Goal: Task Accomplishment & Management: Use online tool/utility

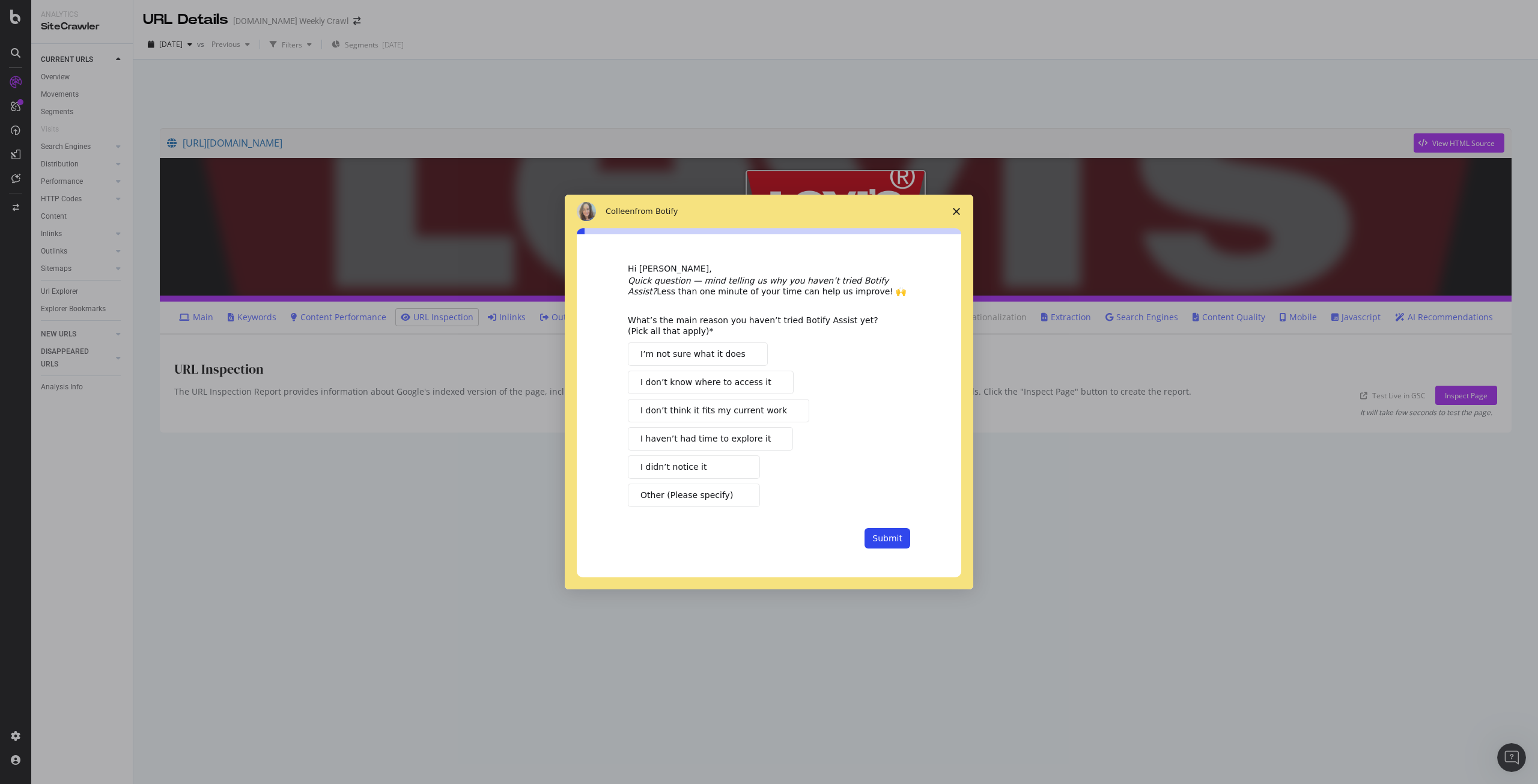
click at [951, 210] on span "Close survey" at bounding box center [956, 212] width 34 height 34
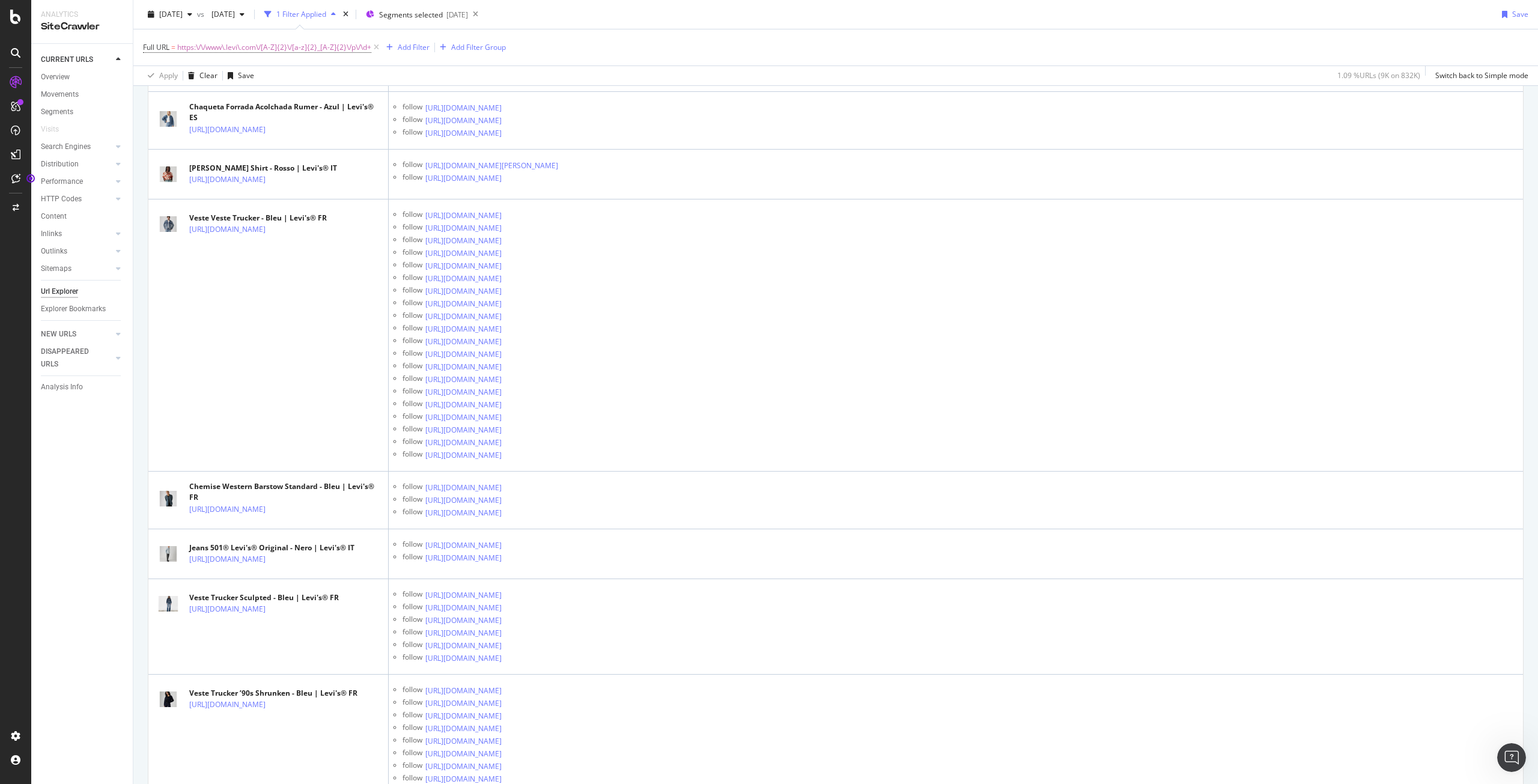
scroll to position [28950, 0]
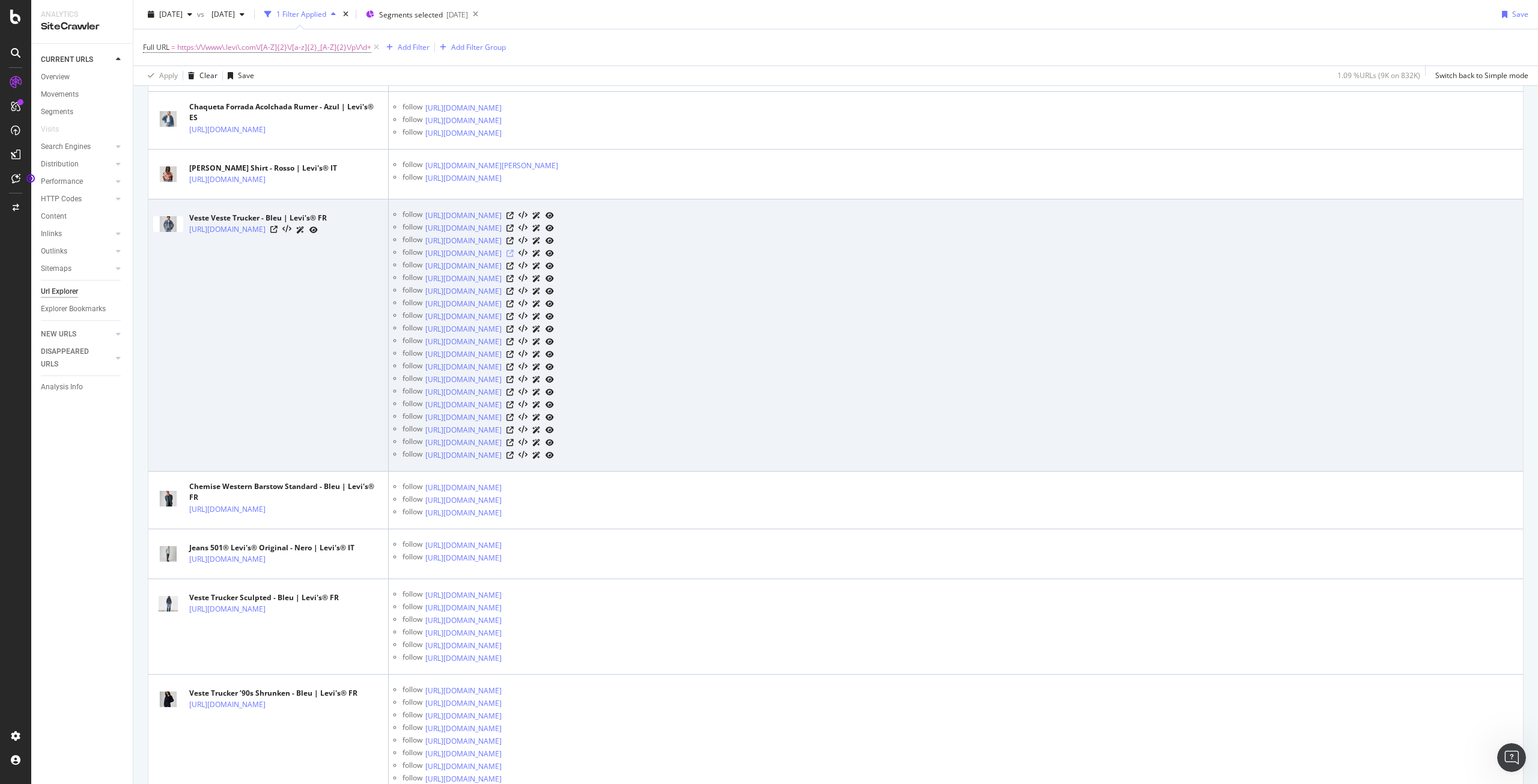
click at [514, 257] on icon at bounding box center [510, 254] width 7 height 7
drag, startPoint x: 210, startPoint y: 363, endPoint x: 188, endPoint y: 343, distance: 29.7
click at [188, 343] on td "Veste Veste Trucker - Bleu | Levi's® FR https://www.levi.com/FR/fr_FR/p/7233405…" at bounding box center [269, 335] width 240 height 272
copy link "https://www.levi.com/FR/fr_FR/p/723340574"
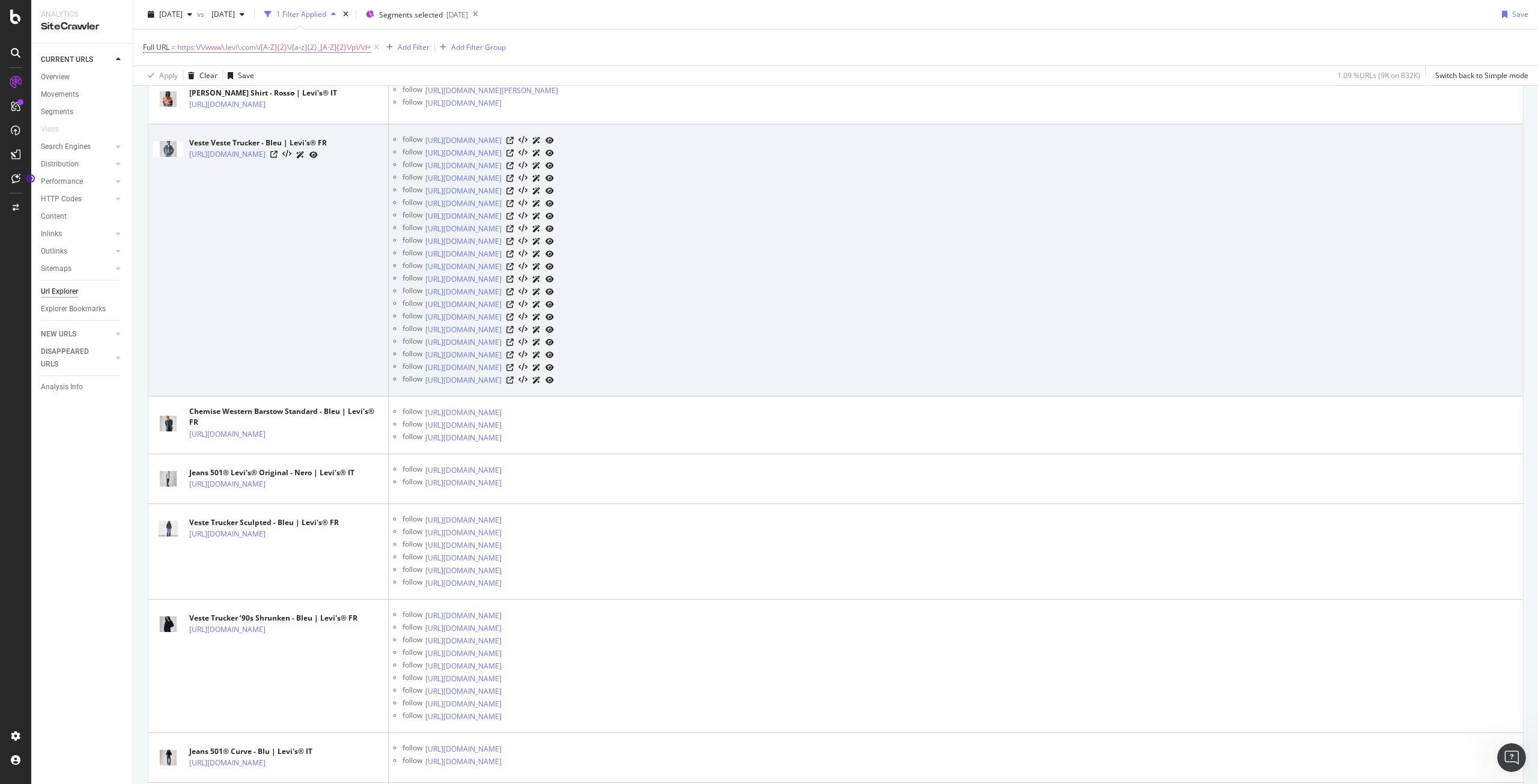
scroll to position [29026, 0]
click at [514, 320] on icon at bounding box center [510, 317] width 7 height 7
copy link "https://www.levi.com/FR/fr_FR/p/723340574"
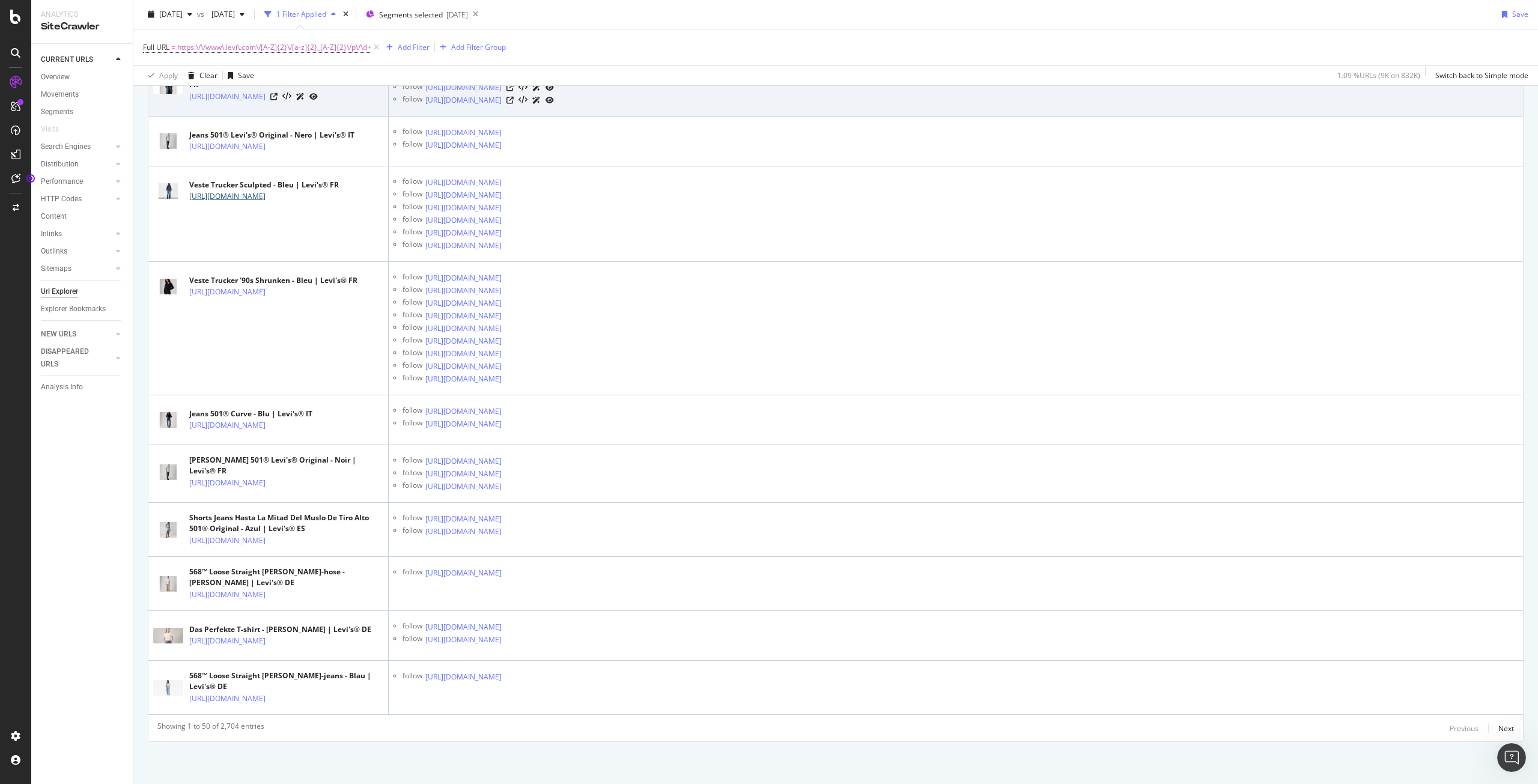
scroll to position [29534, 0]
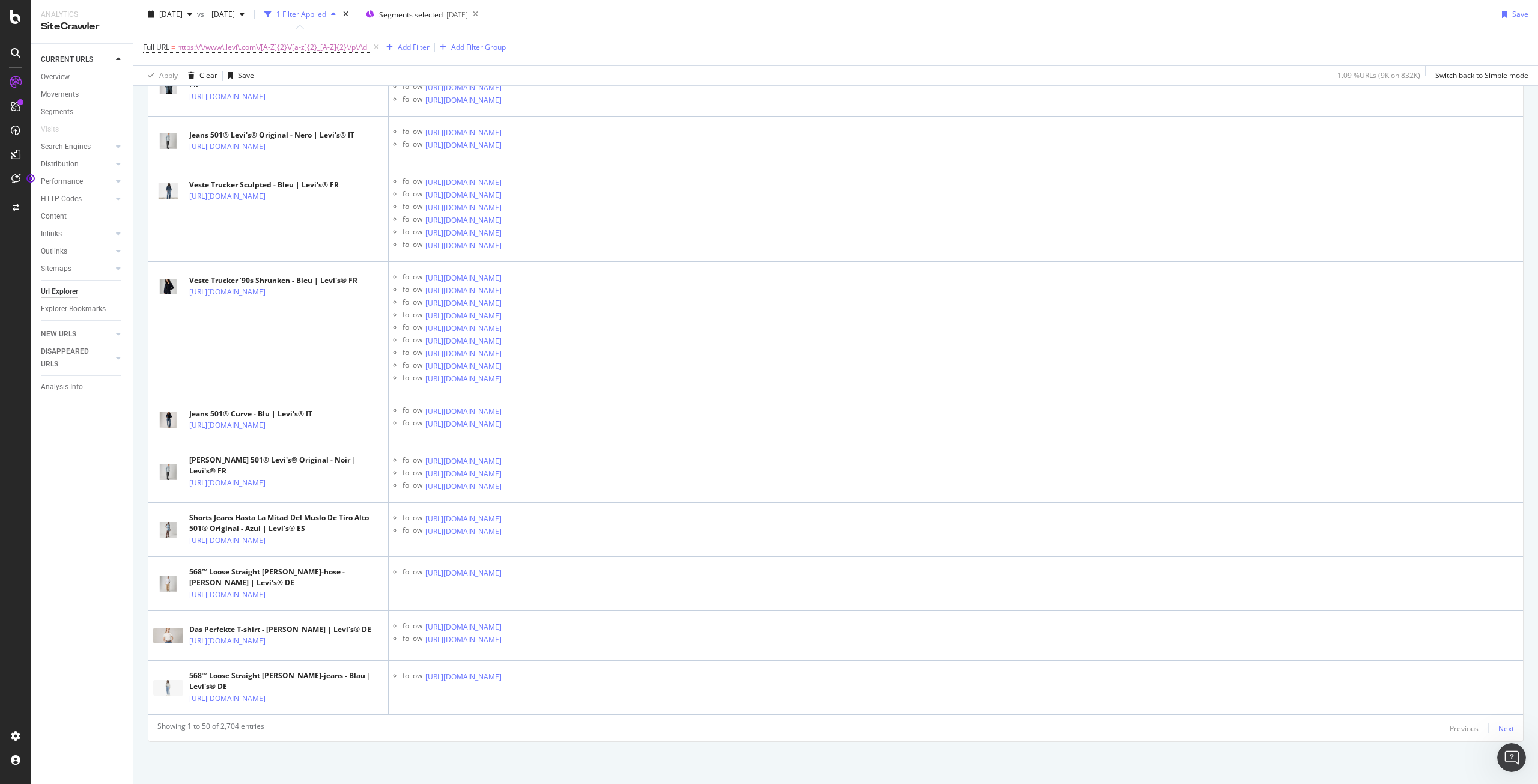
click at [1498, 729] on div "Next" at bounding box center [1506, 728] width 16 height 10
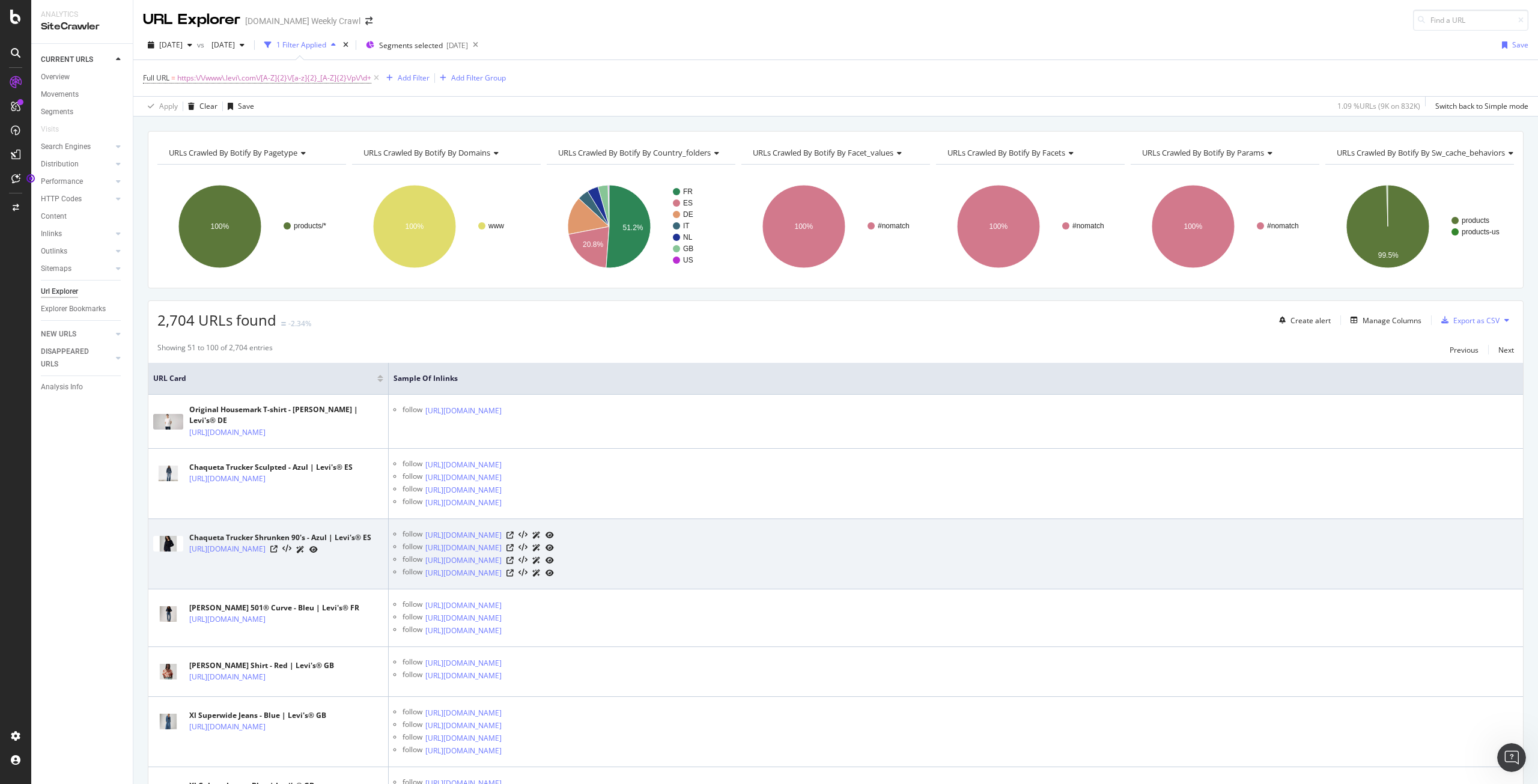
scroll to position [80, 0]
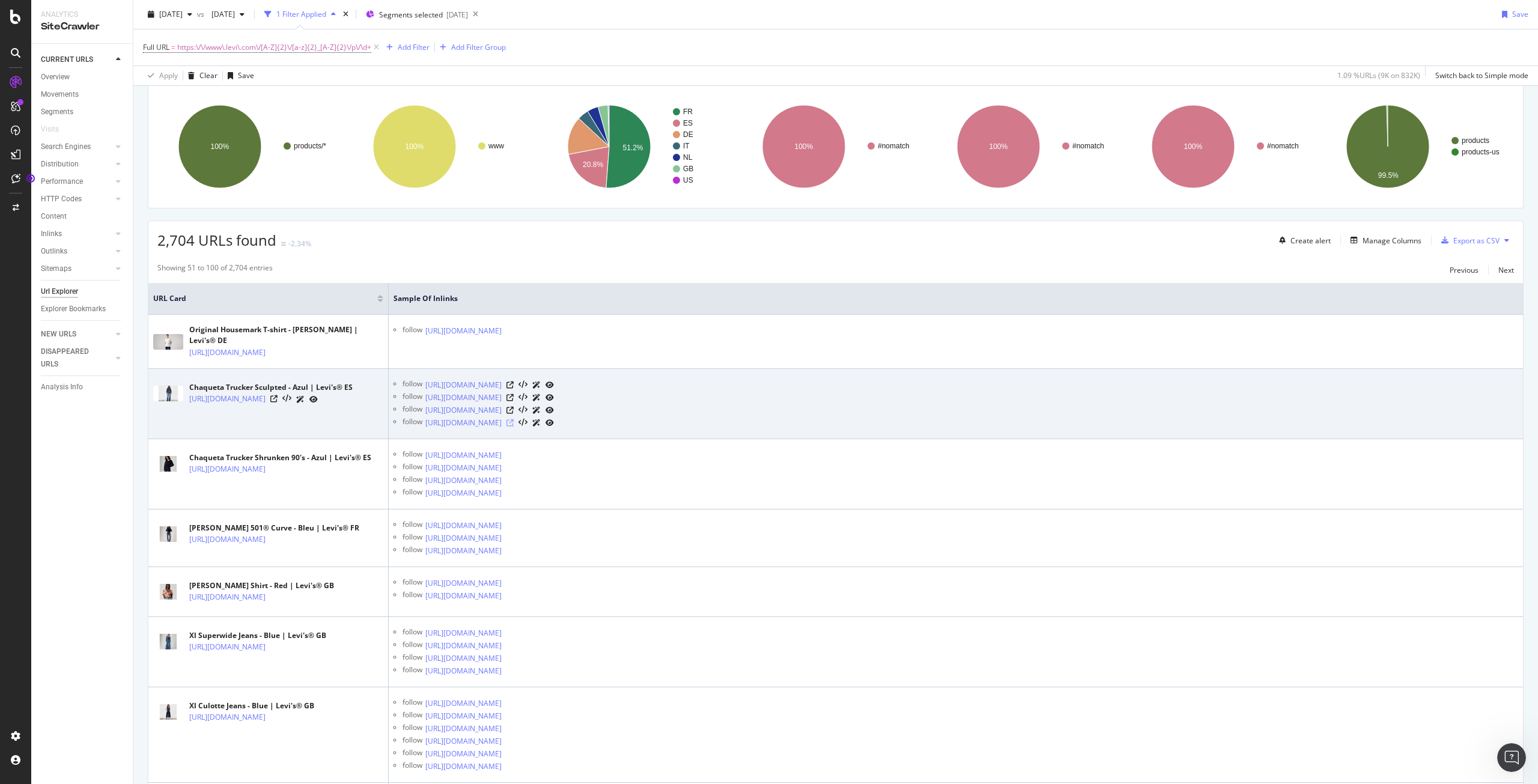
click at [514, 425] on icon at bounding box center [510, 423] width 7 height 7
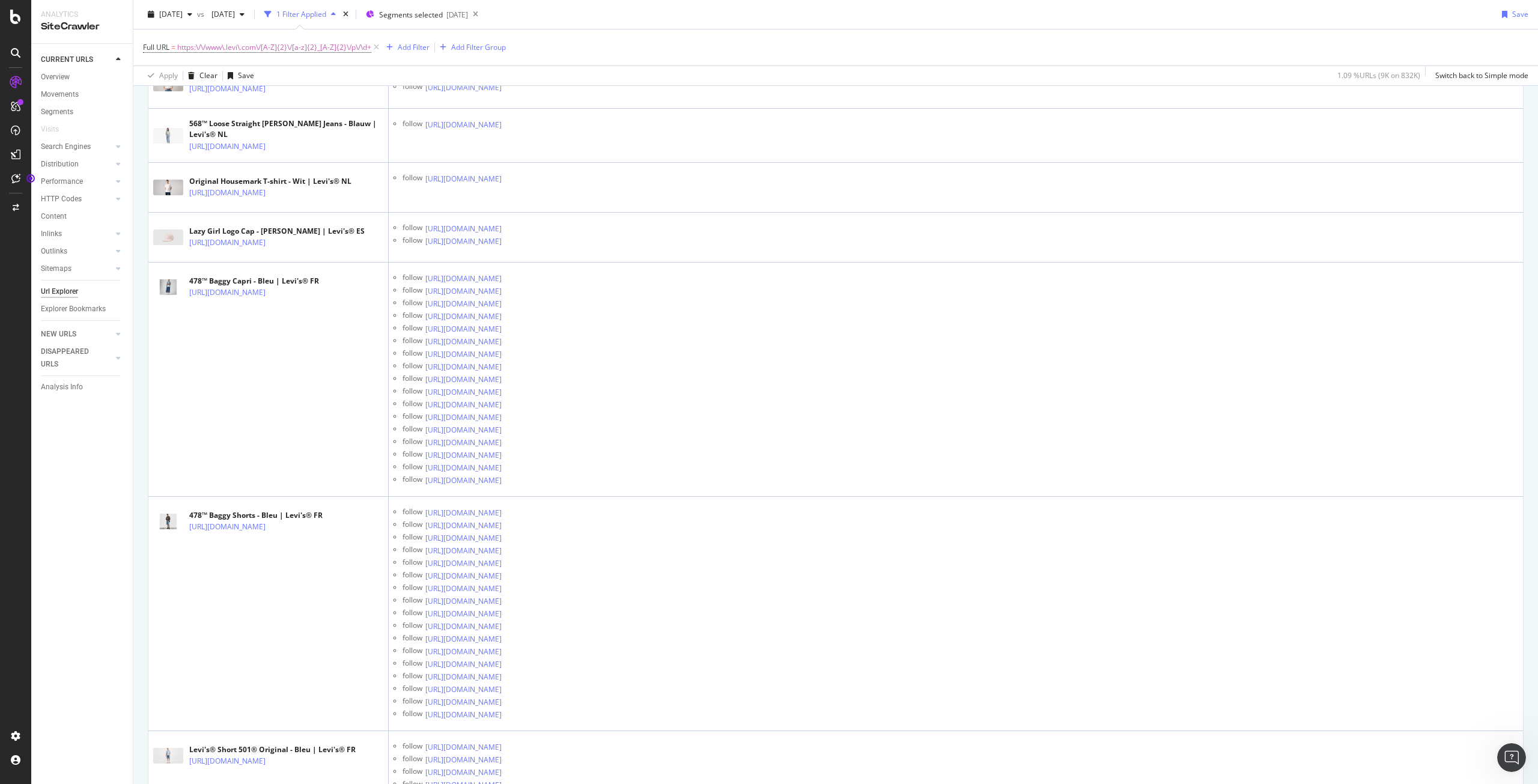
scroll to position [2121, 0]
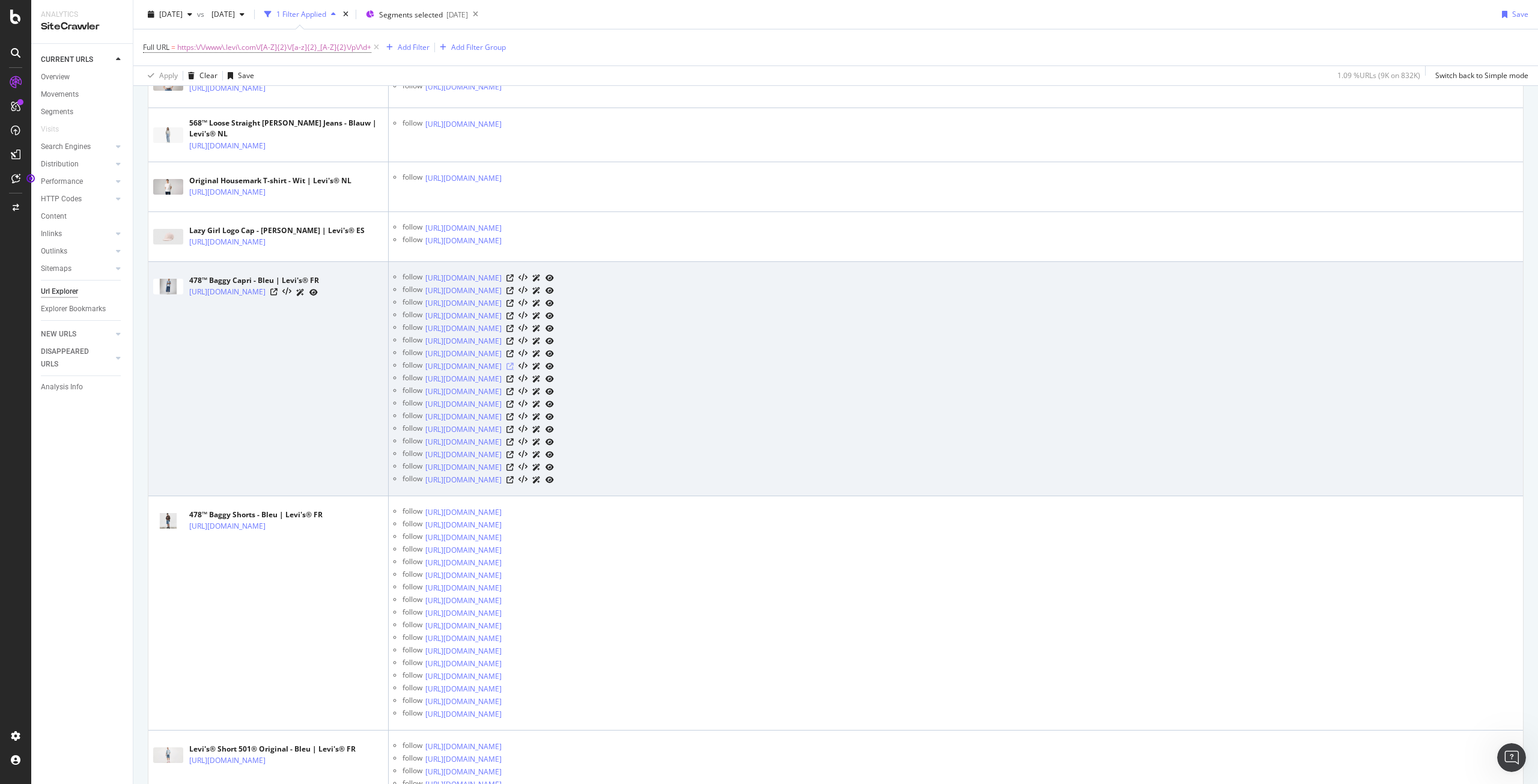
click at [514, 370] on icon at bounding box center [510, 367] width 7 height 7
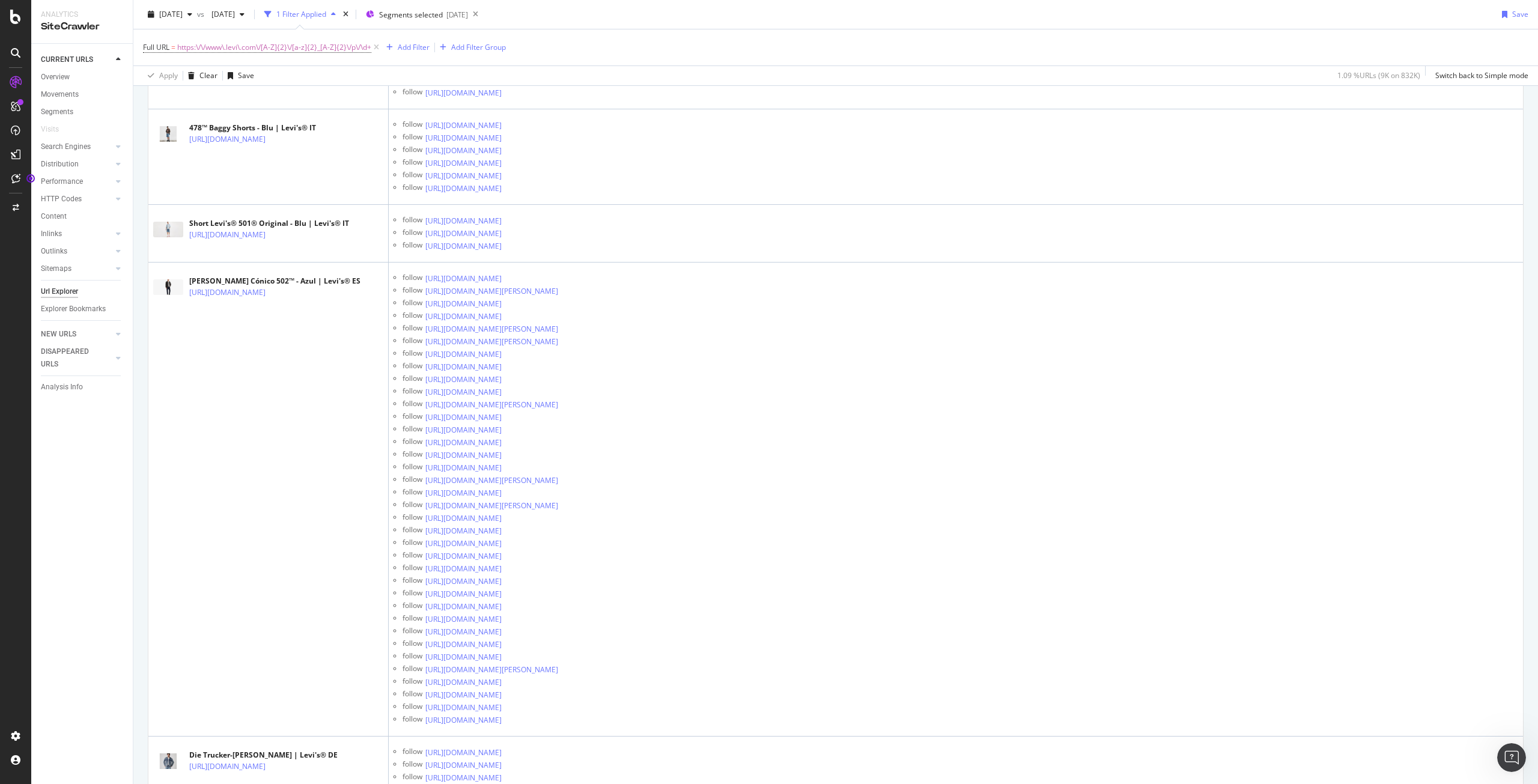
scroll to position [3266, 0]
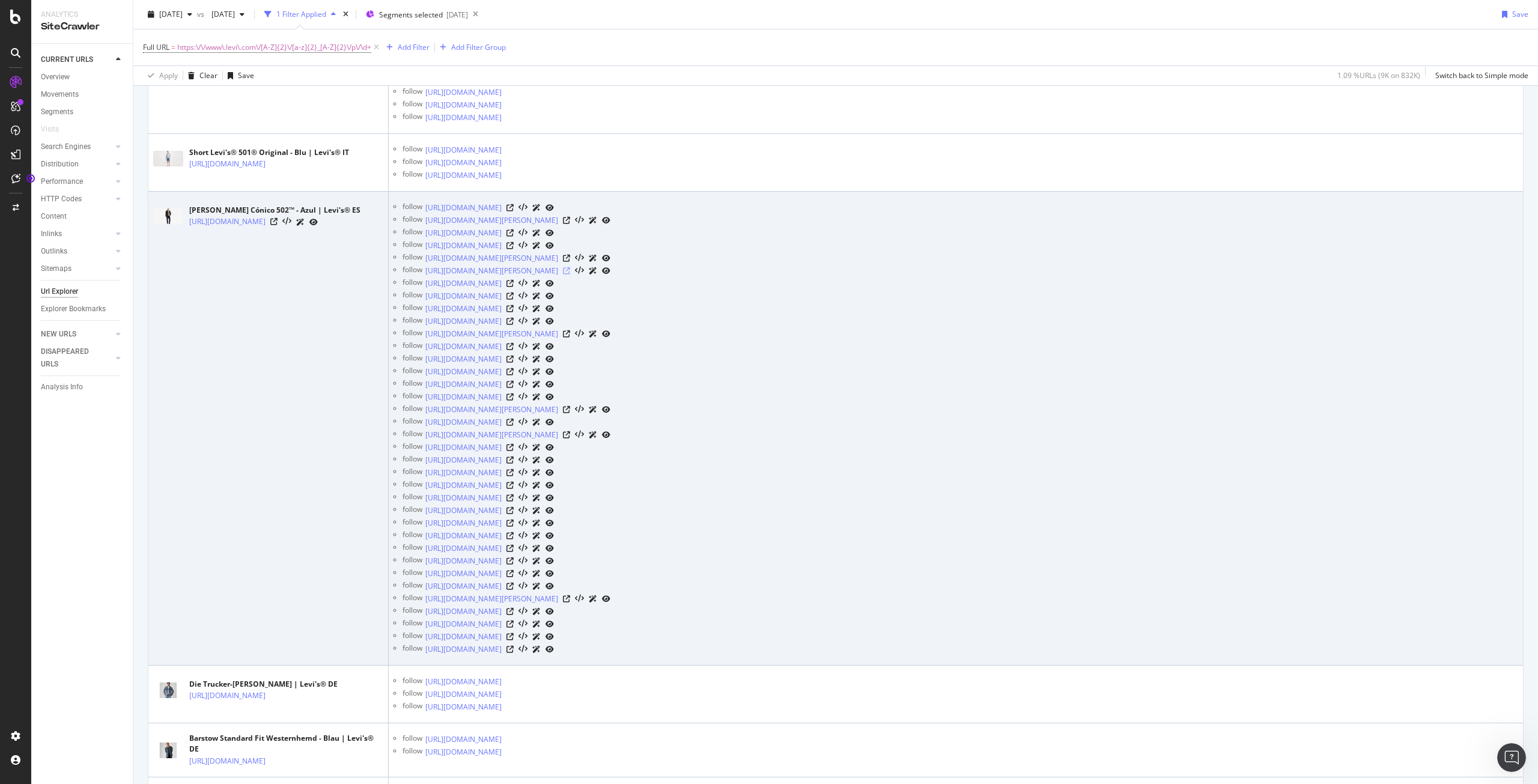
click at [570, 274] on icon at bounding box center [566, 271] width 7 height 7
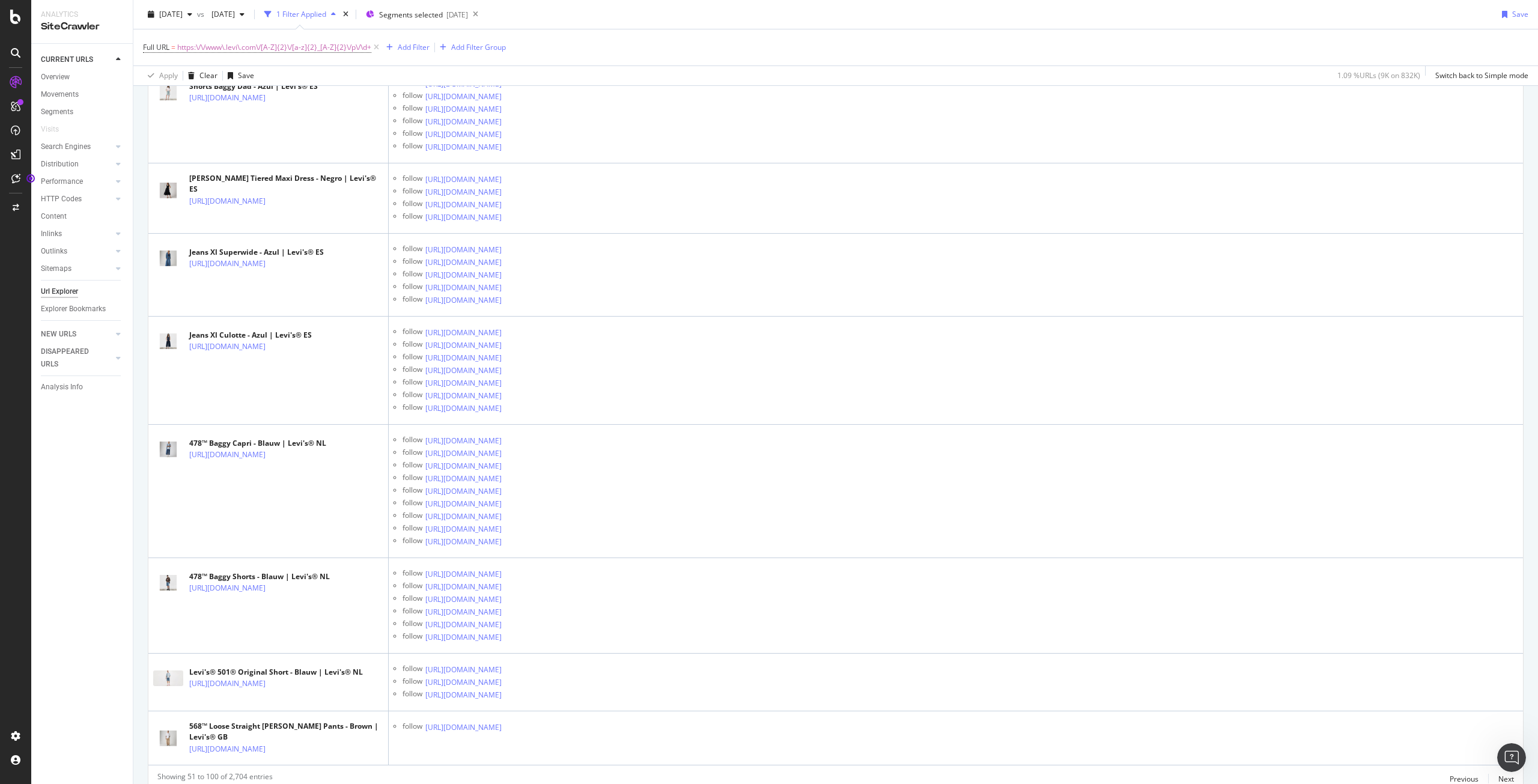
scroll to position [4215, 0]
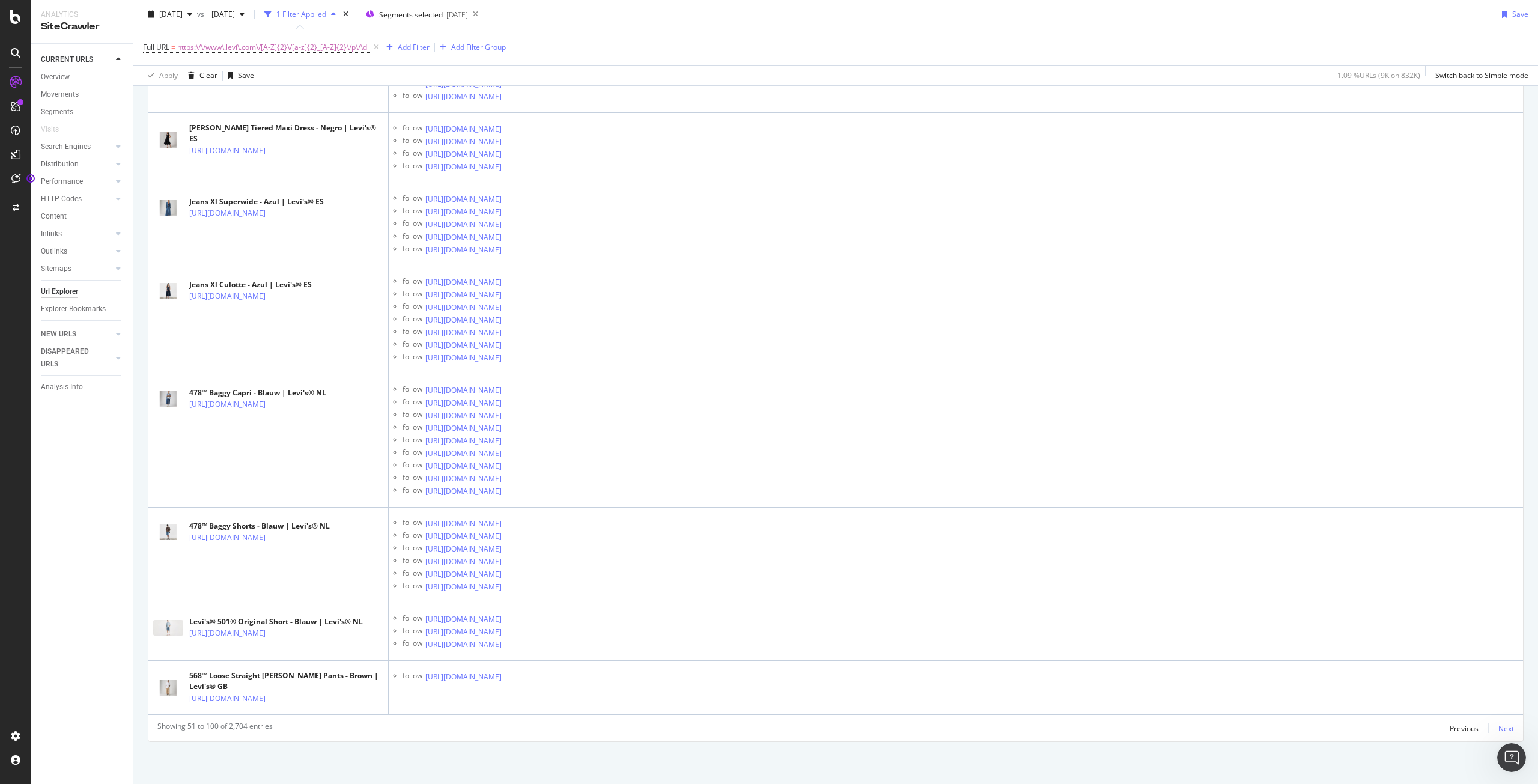
click at [1498, 728] on div "Next" at bounding box center [1506, 728] width 16 height 10
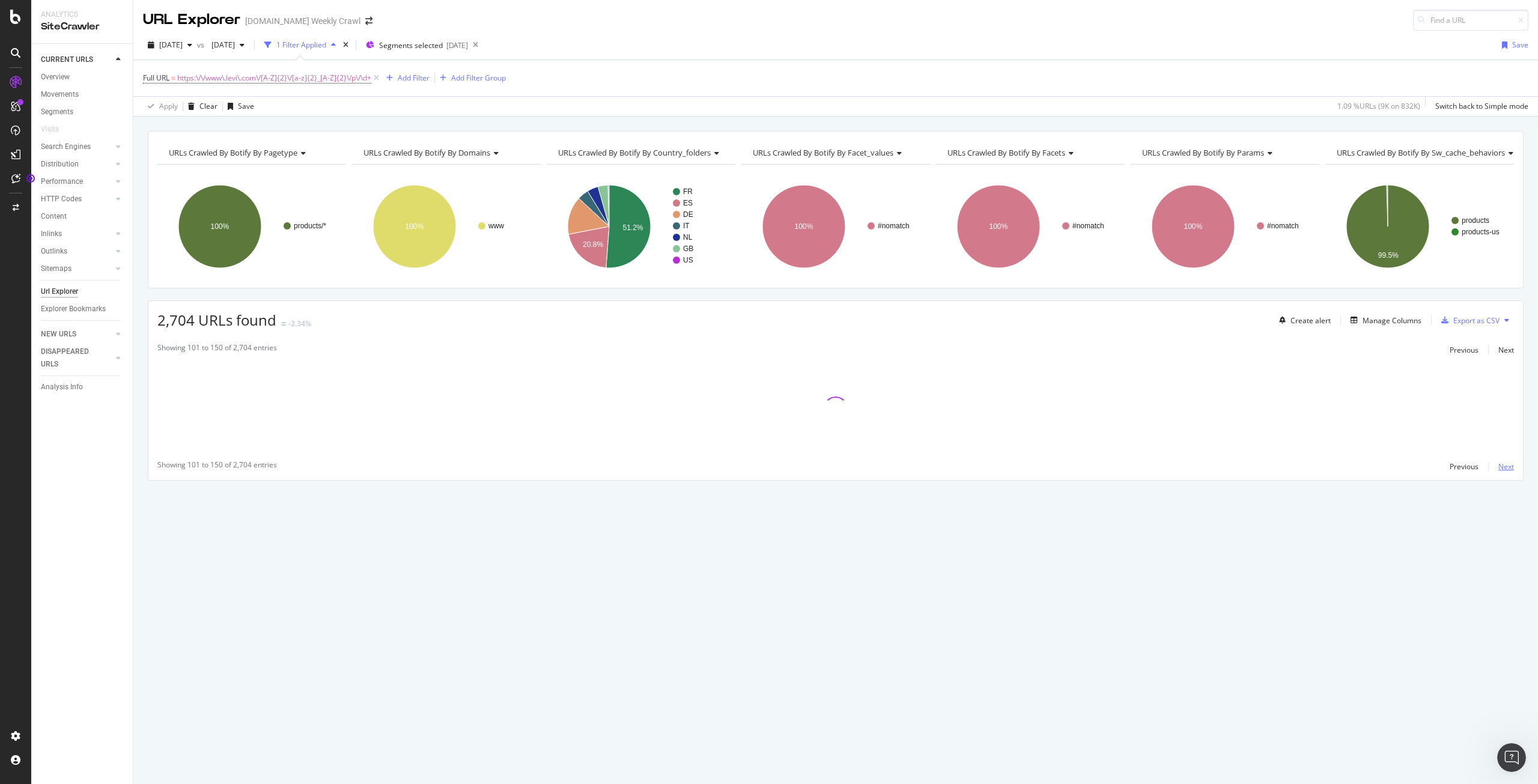
scroll to position [0, 0]
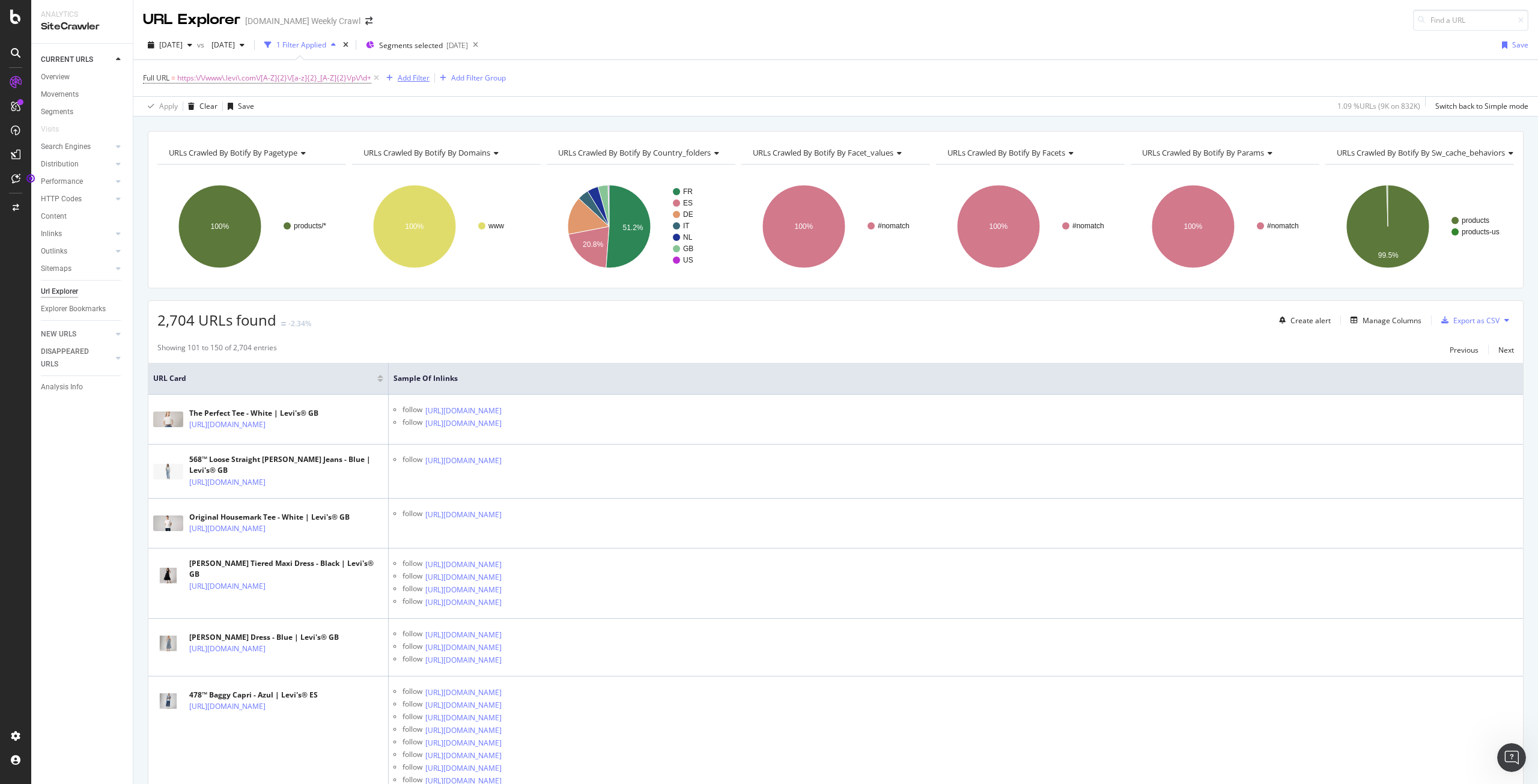
click at [417, 73] on div "Add Filter" at bounding box center [414, 77] width 32 height 10
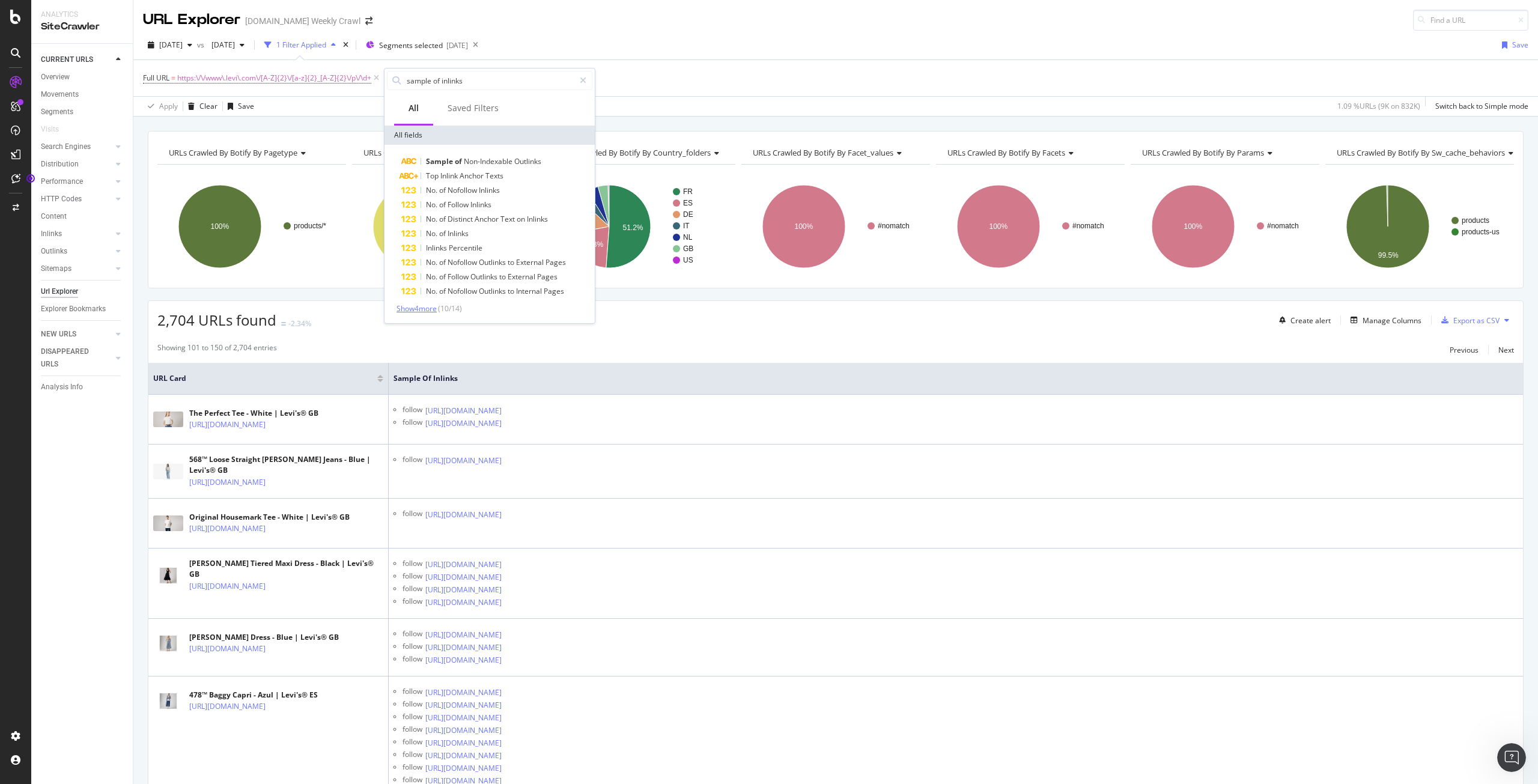
type input "sample of inlinks"
click at [433, 309] on span "Show 4 more" at bounding box center [416, 308] width 40 height 10
click at [670, 68] on div "Full URL = https:\/\/www\.levi\.com\/[A-Z]{2}\/[a-z]{2}_[A-Z]{2}\/p\/\d+ Add Fi…" at bounding box center [836, 77] width 1385 height 36
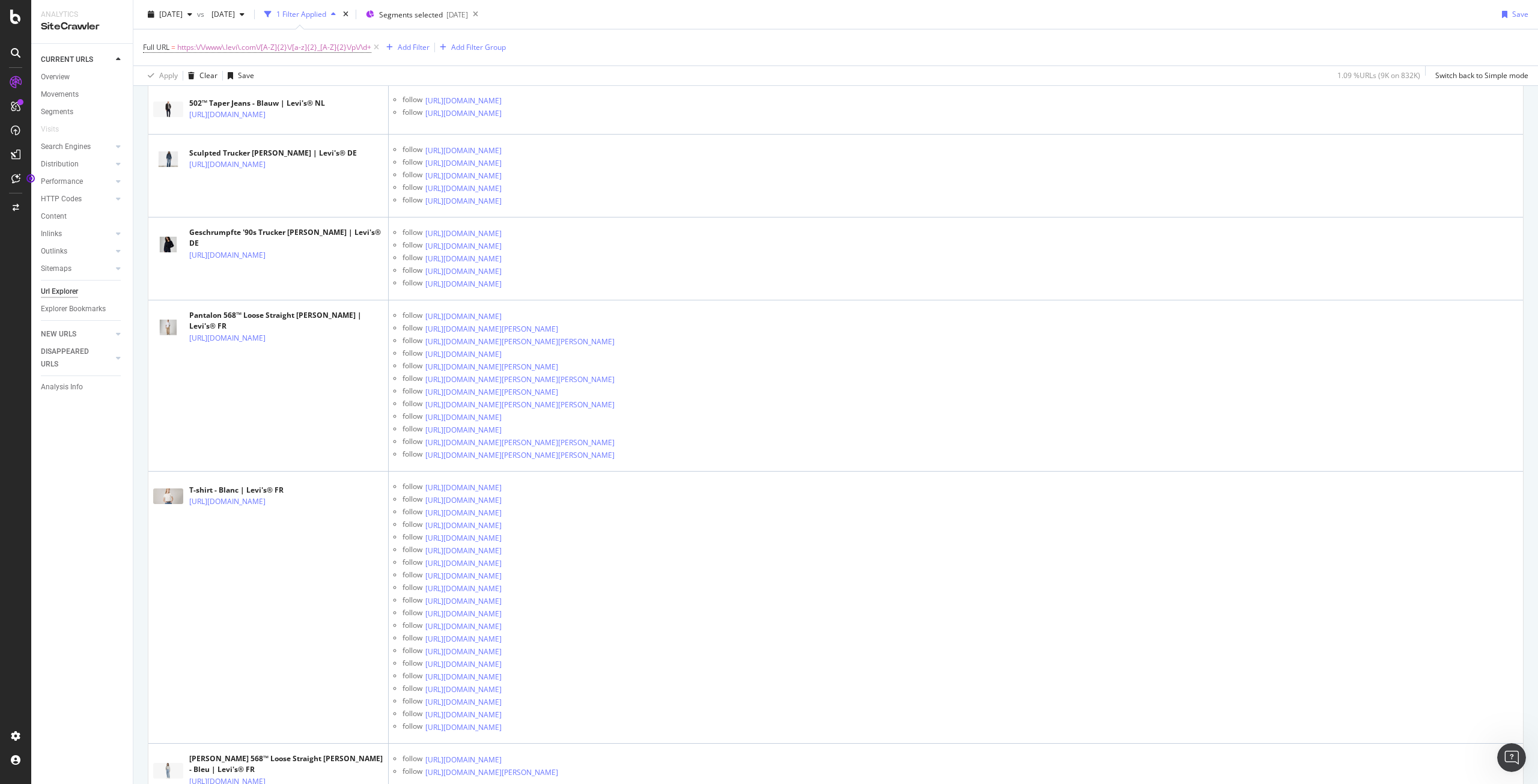
scroll to position [1281, 0]
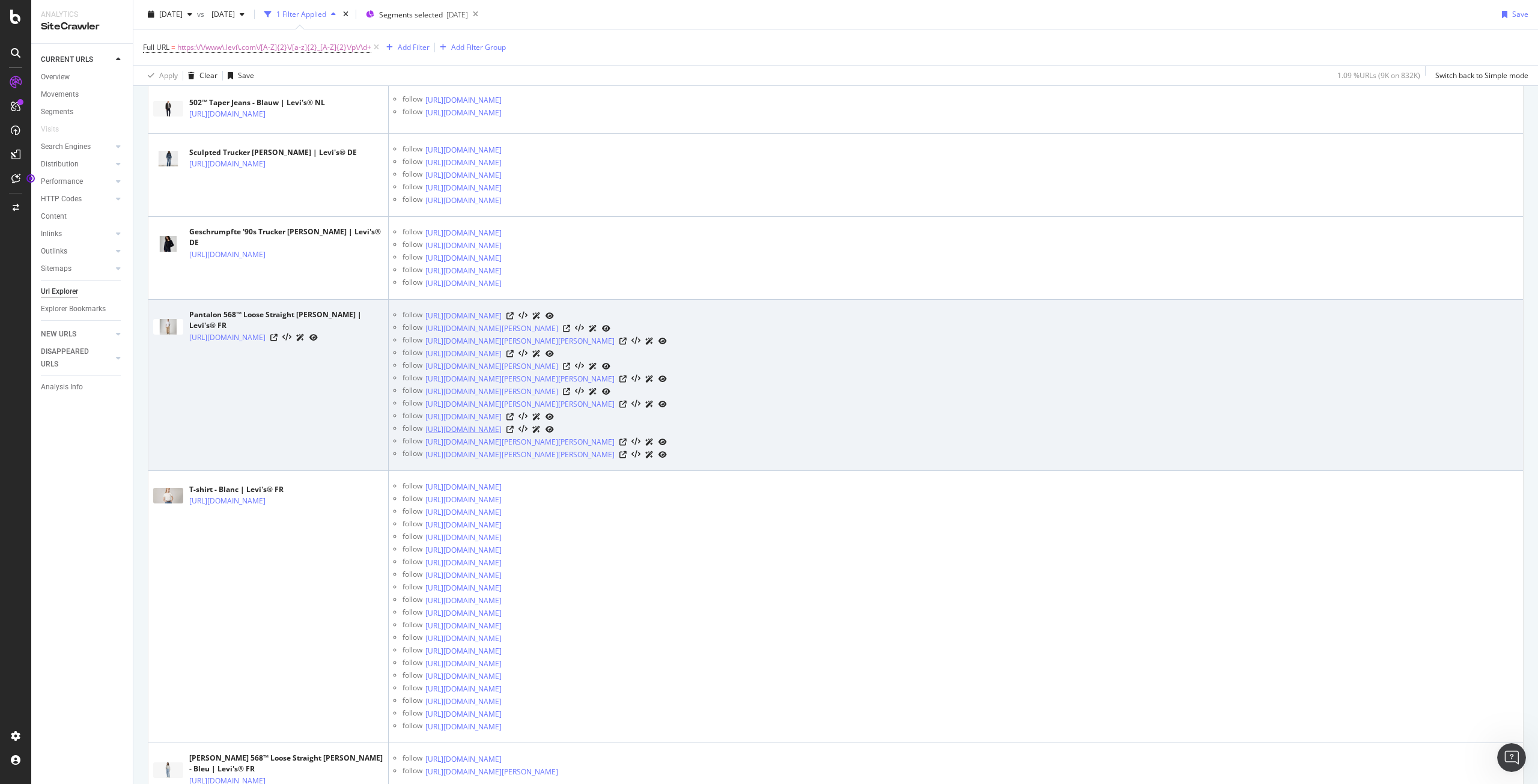
click at [501, 435] on link "https://www.levi.com/FR/fr_FR/p/558490033" at bounding box center [464, 429] width 77 height 12
click at [627, 458] on icon at bounding box center [623, 455] width 7 height 7
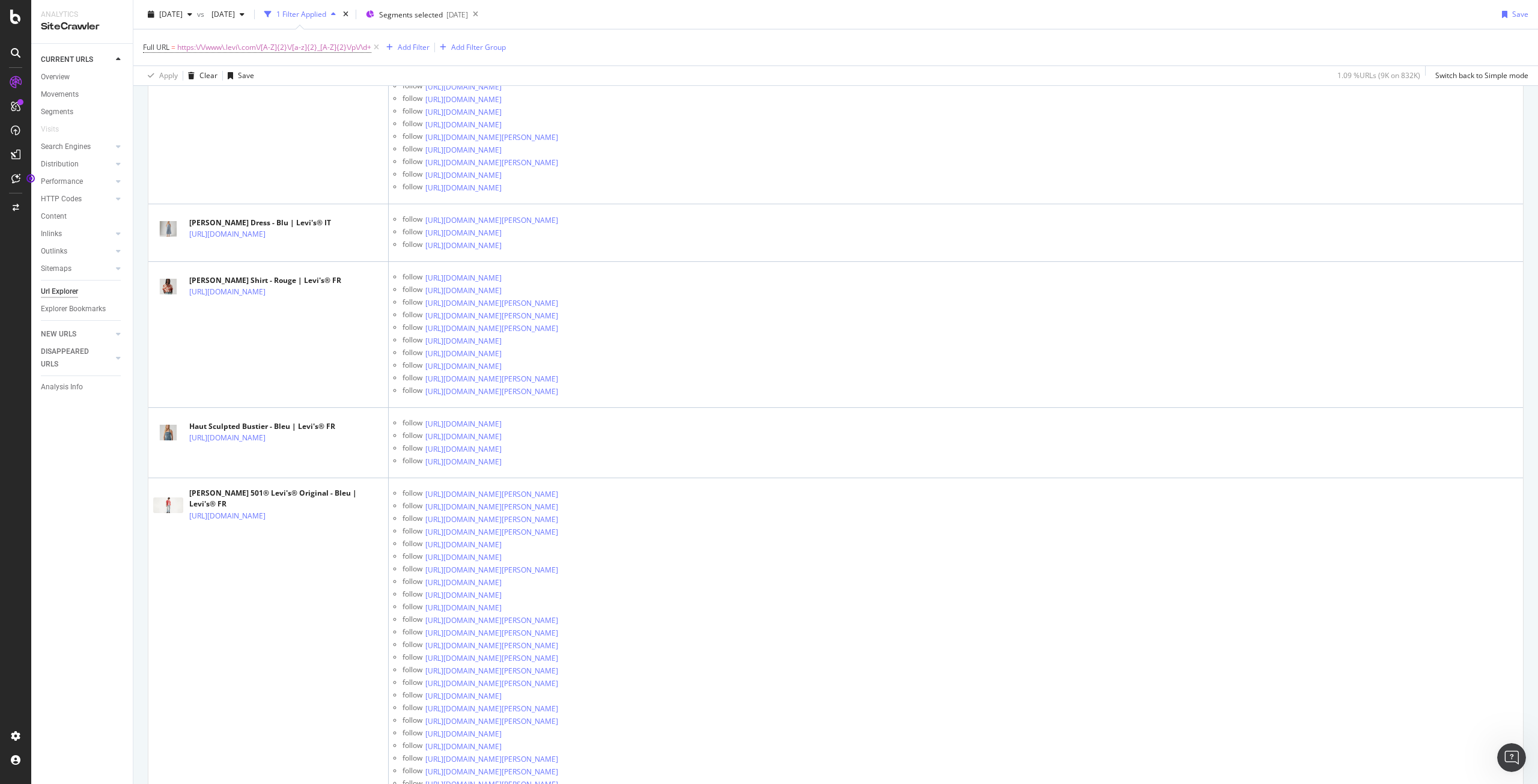
scroll to position [3160, 0]
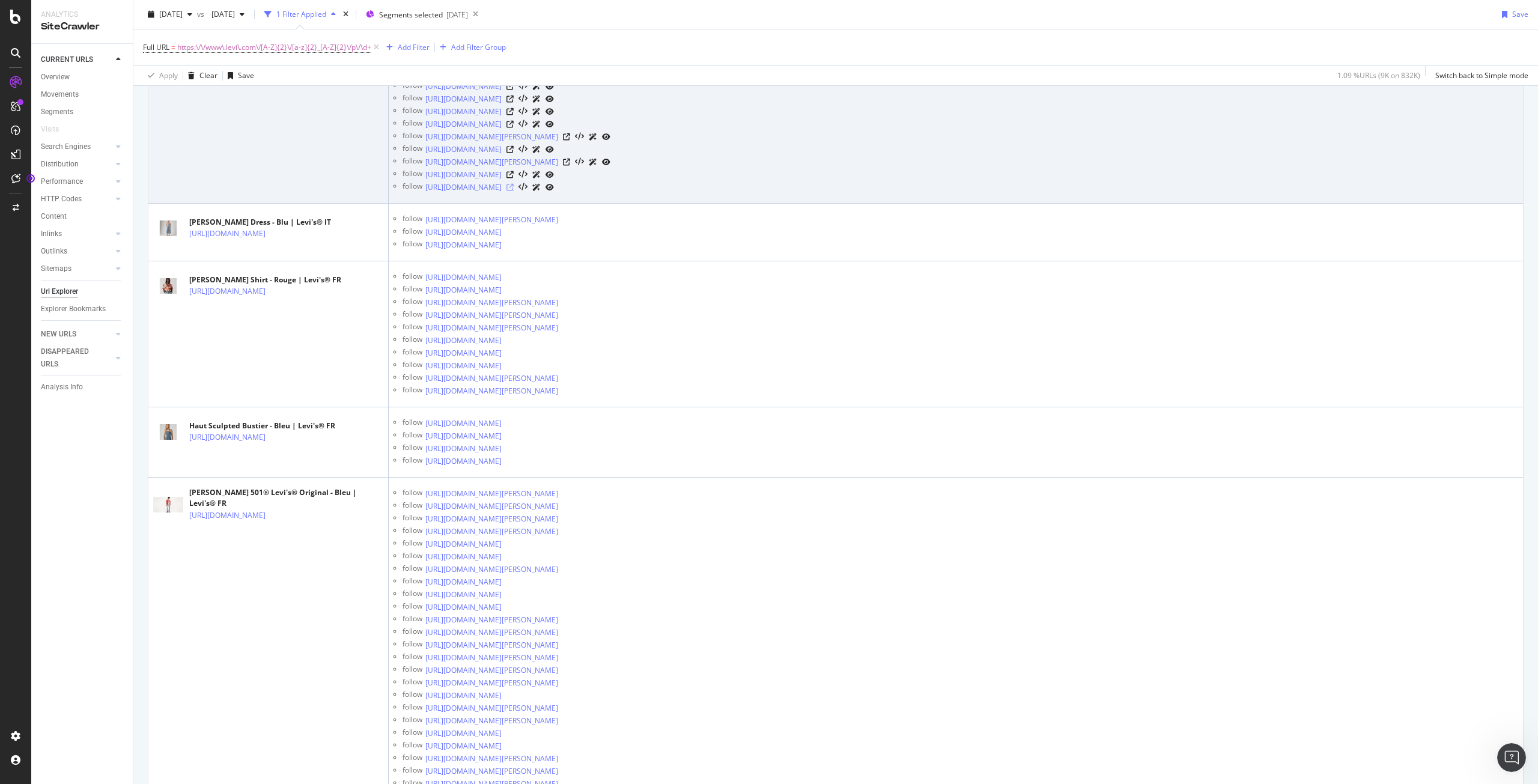
click at [514, 191] on icon at bounding box center [510, 188] width 7 height 7
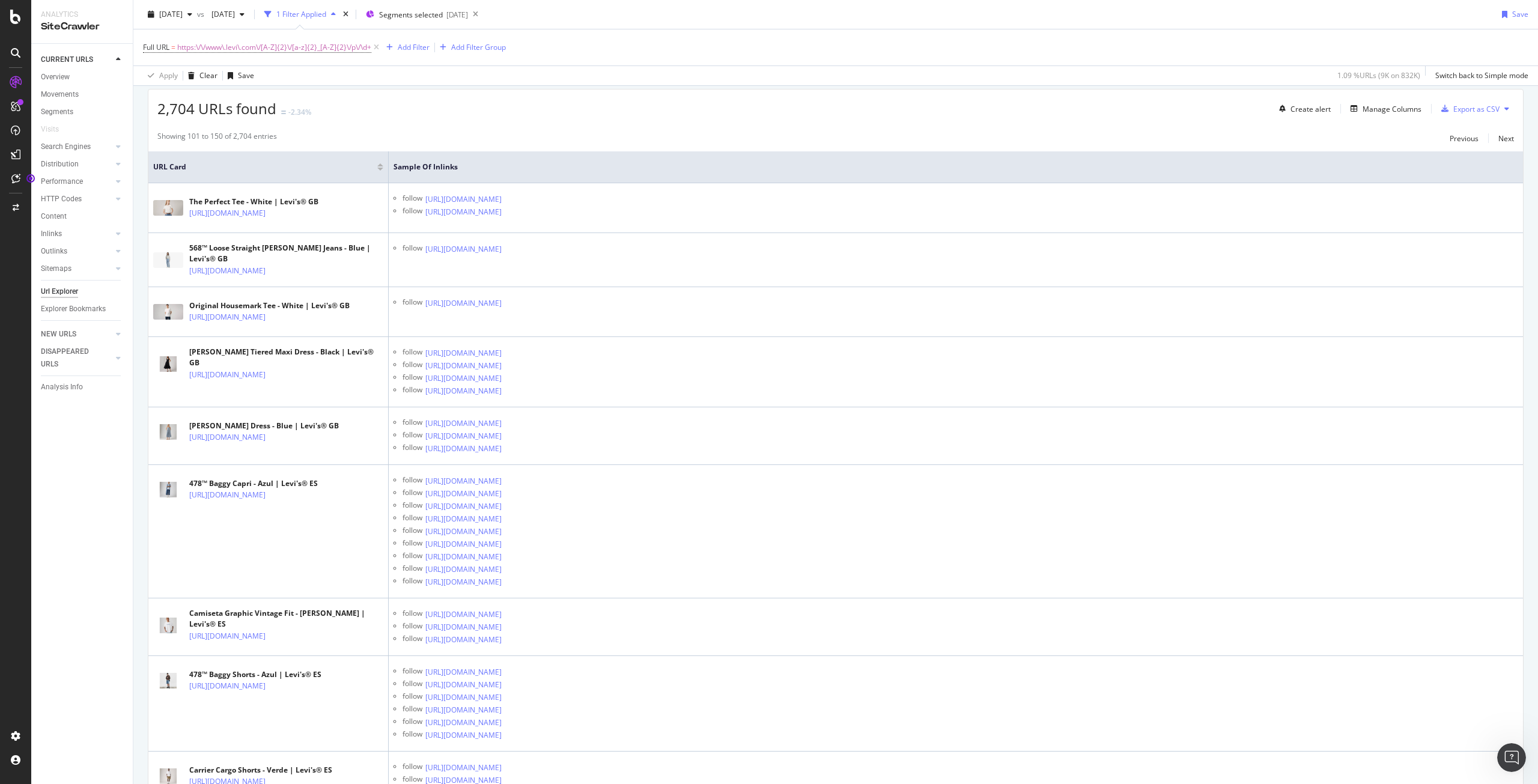
scroll to position [0, 0]
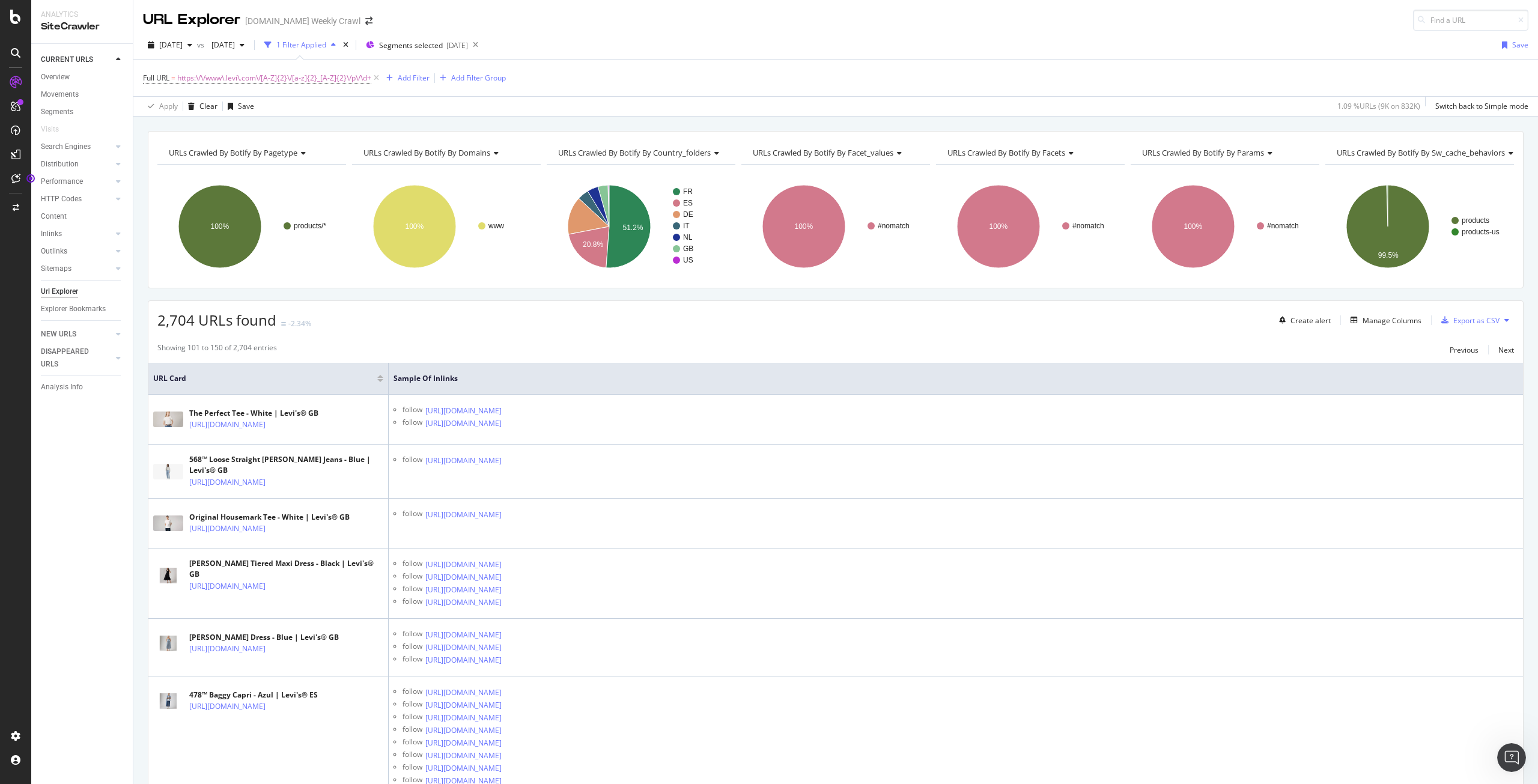
click at [682, 148] on span "URLs Crawled By Botify By country_folders" at bounding box center [634, 152] width 152 height 11
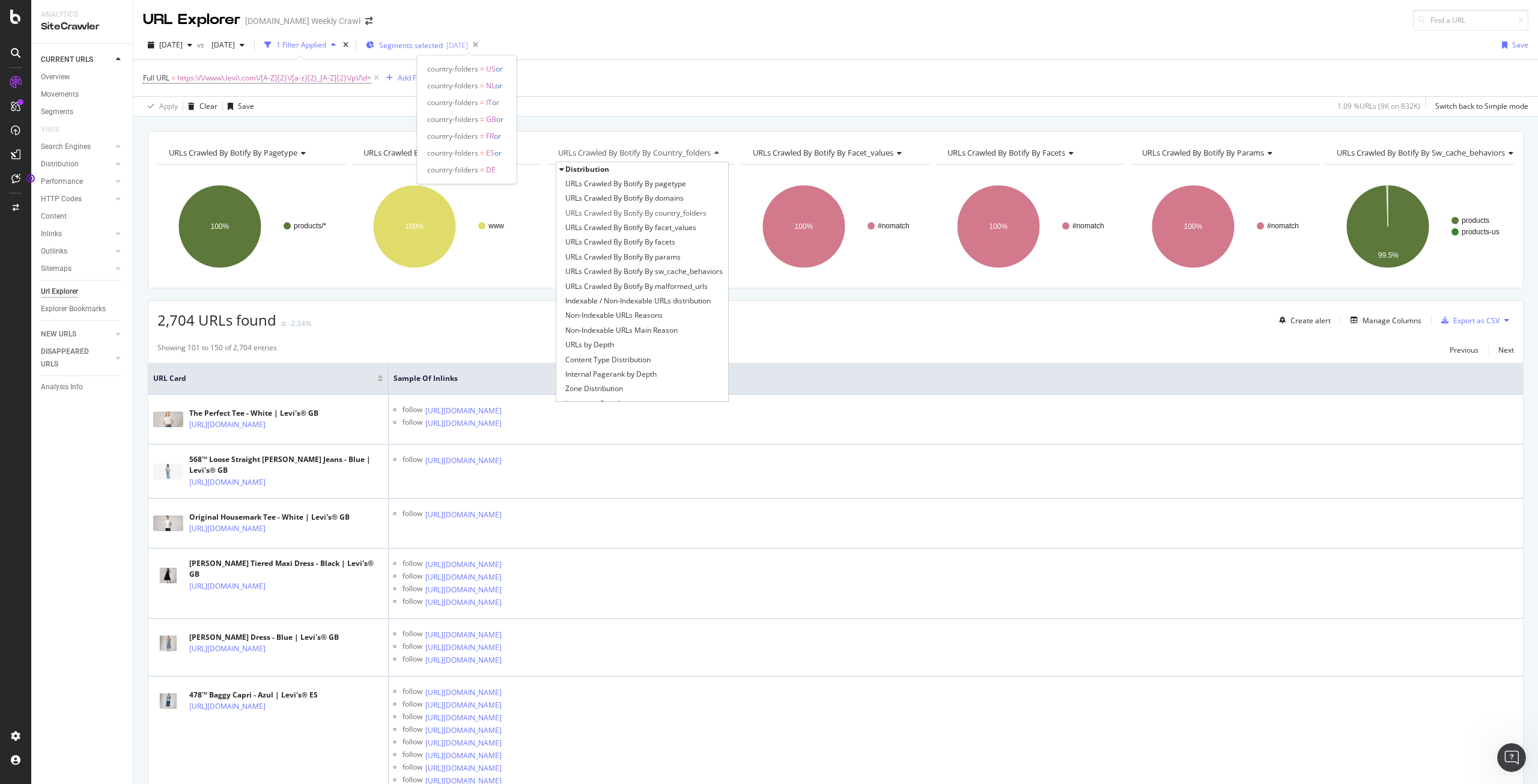
click at [442, 49] on span "Segments selected" at bounding box center [411, 44] width 64 height 10
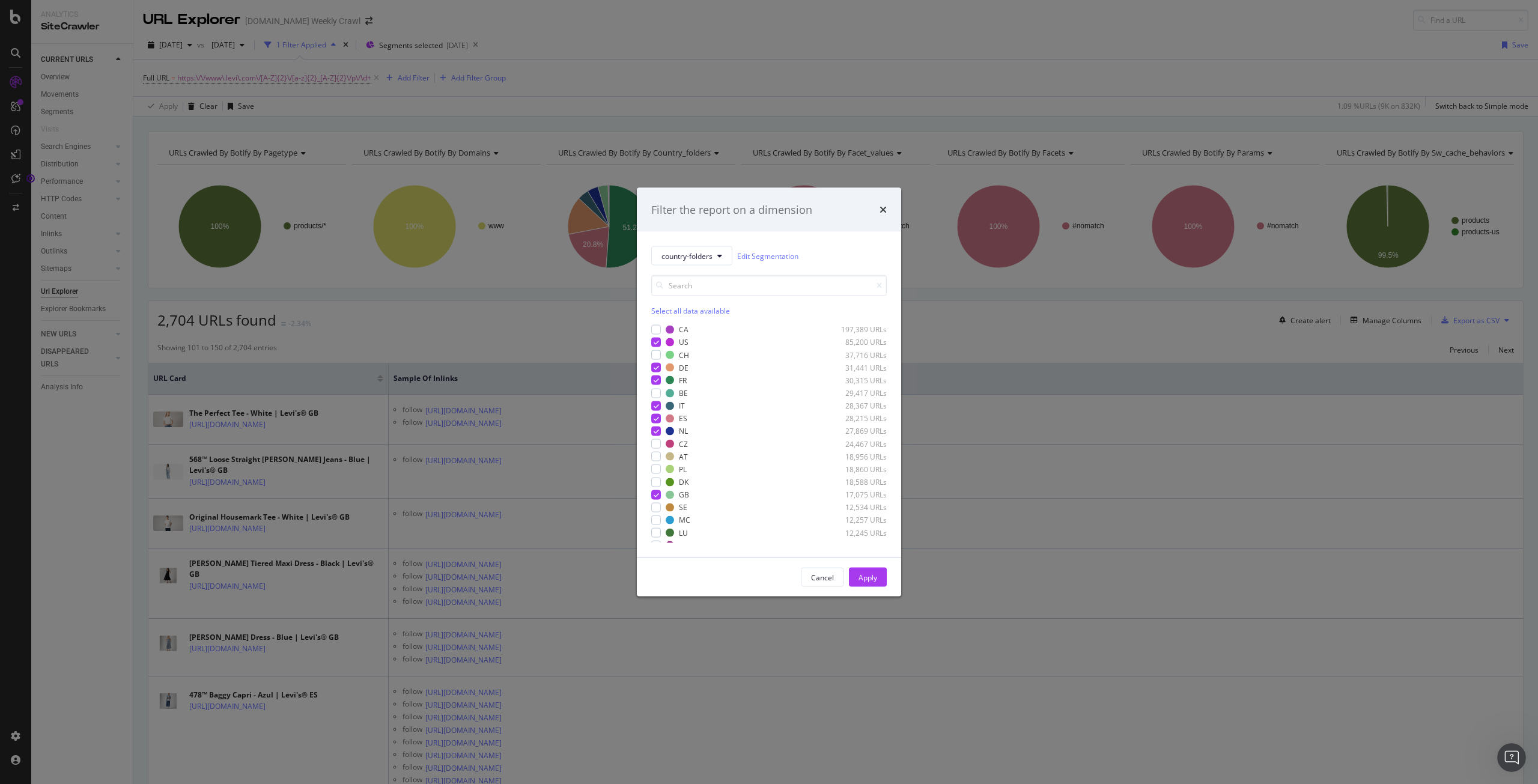
click at [456, 47] on div "Filter the report on a dimension country-folders Edit Segmentation Select all d…" at bounding box center [769, 392] width 1538 height 784
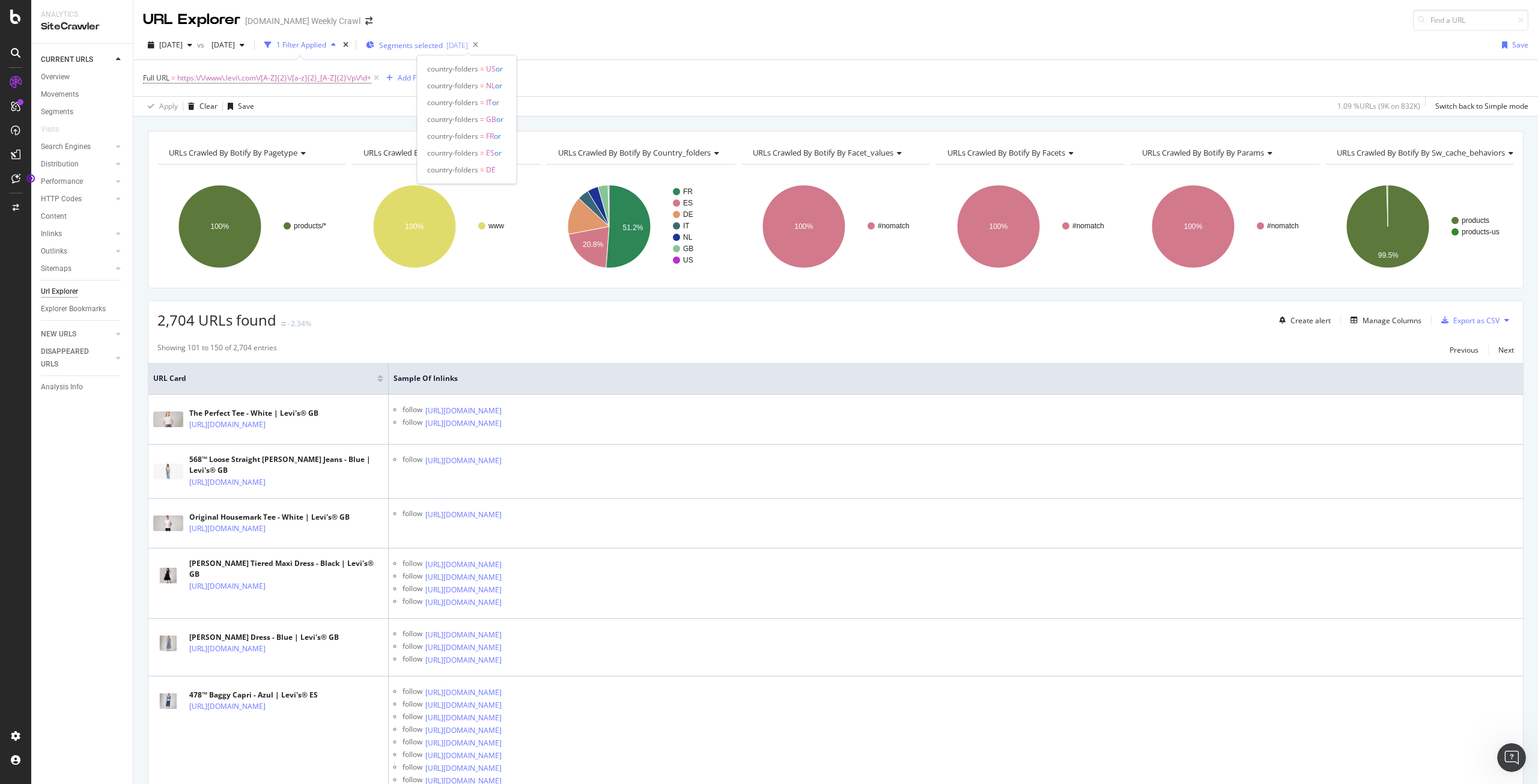
click at [468, 46] on div "[DATE]" at bounding box center [457, 44] width 21 height 10
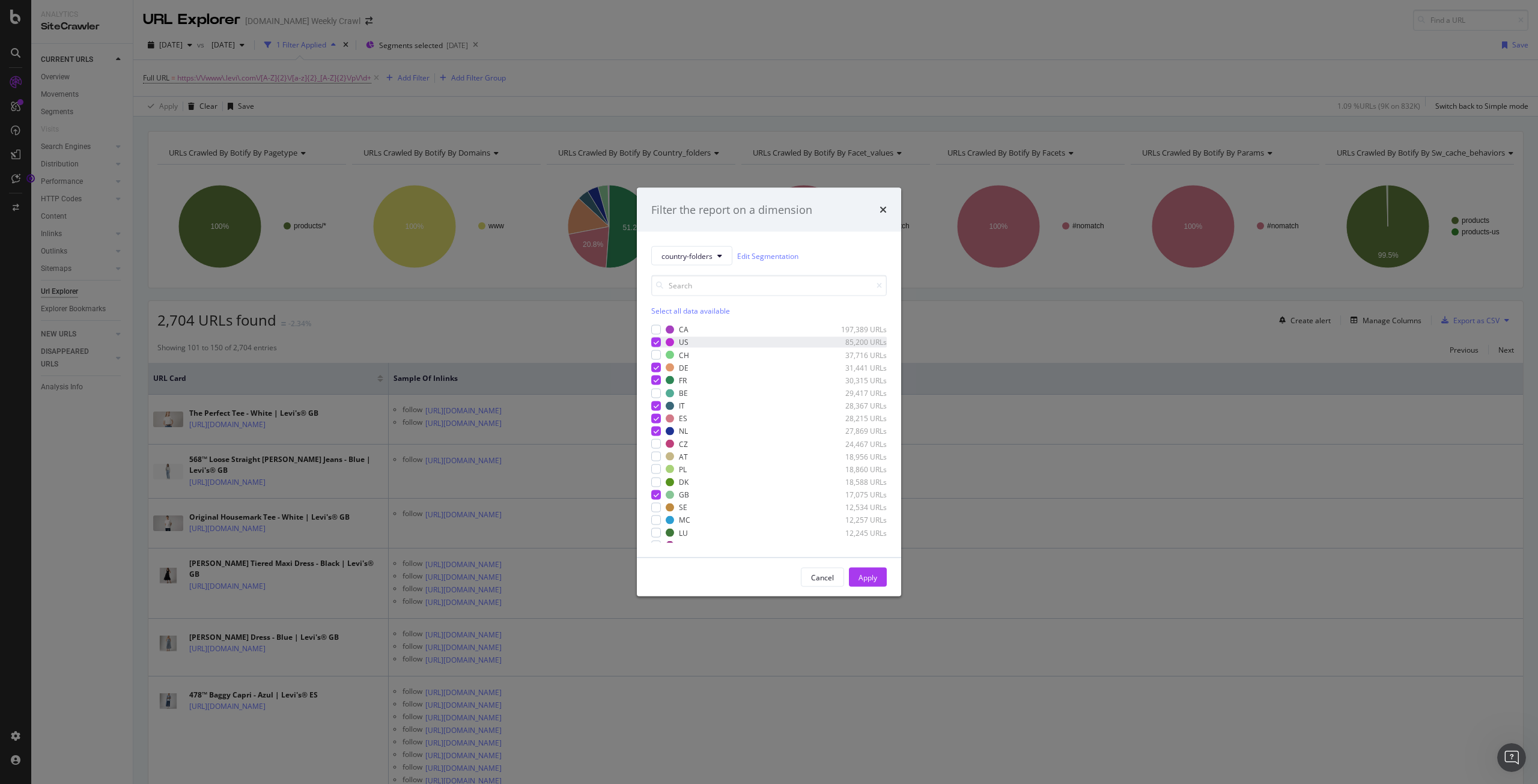
click at [654, 343] on icon "modal" at bounding box center [656, 342] width 5 height 6
click at [655, 379] on icon "modal" at bounding box center [656, 380] width 5 height 6
click at [658, 407] on icon "modal" at bounding box center [656, 405] width 5 height 6
click at [658, 416] on icon "modal" at bounding box center [656, 417] width 5 height 6
click at [659, 432] on icon "modal" at bounding box center [656, 431] width 5 height 6
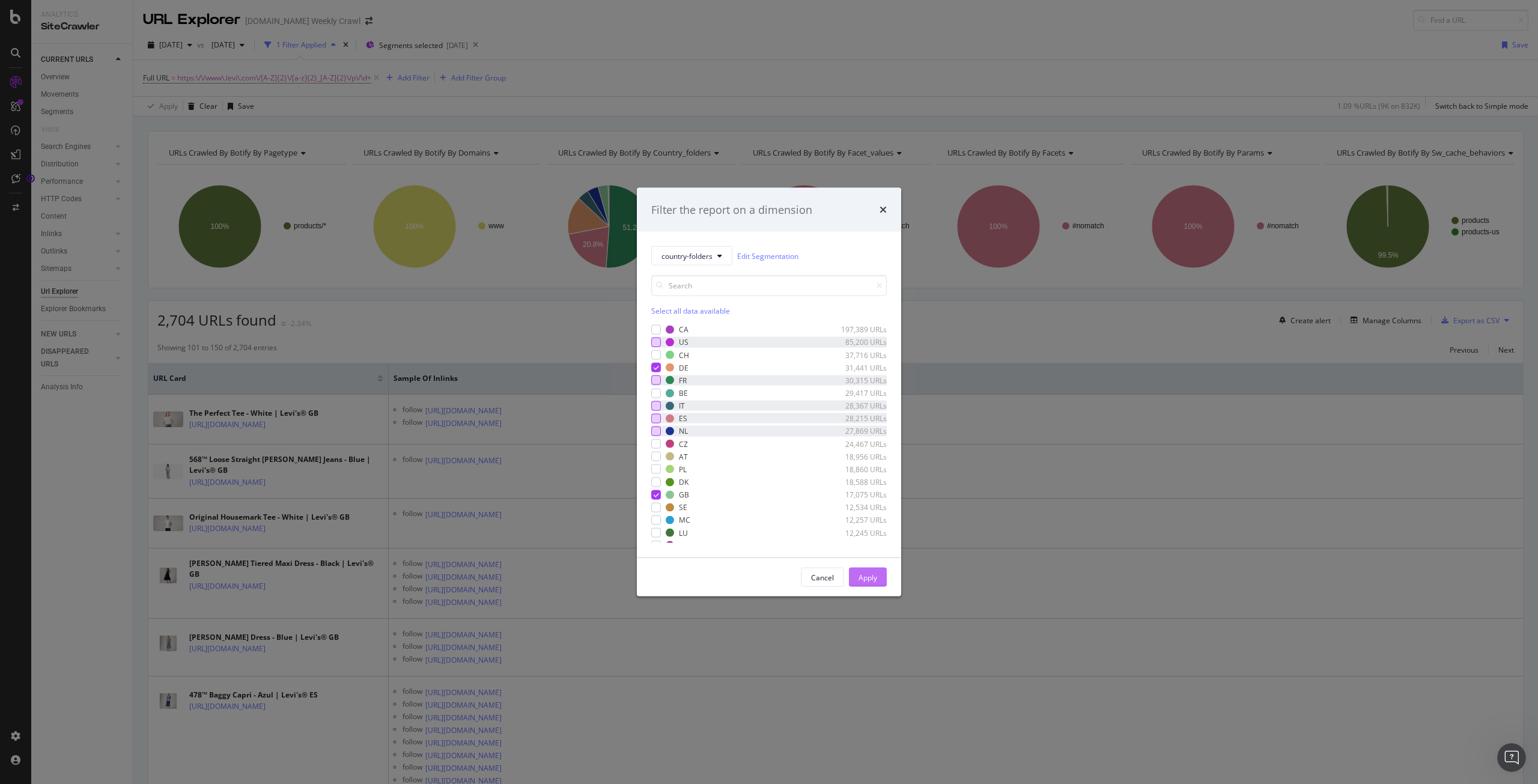
click at [876, 578] on div "Apply" at bounding box center [867, 576] width 19 height 10
click at [871, 576] on div "URLs Crawled By Botify By pagetype Chart (by Value) Table Expand Export as CSV …" at bounding box center [836, 450] width 1404 height 667
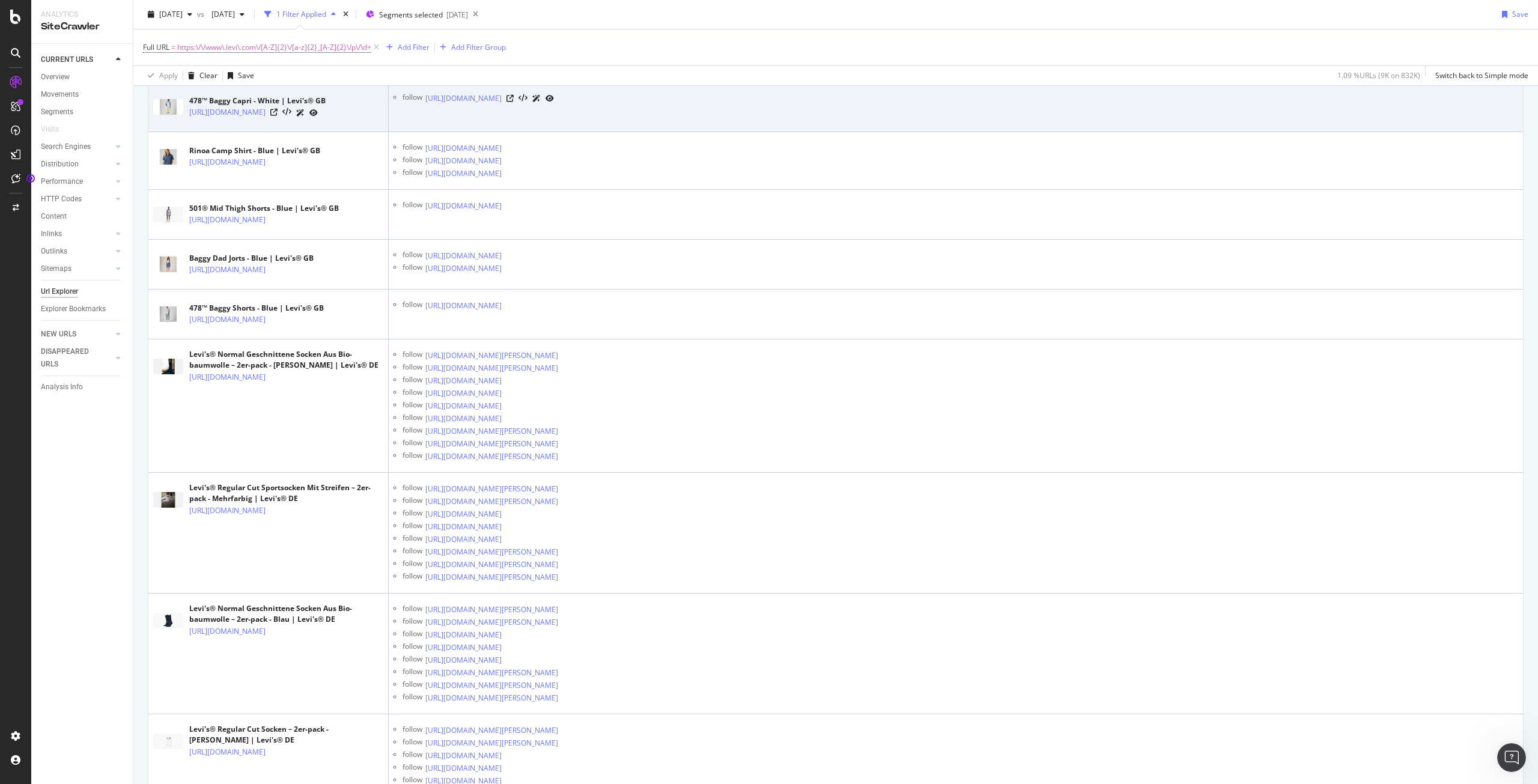
scroll to position [362, 0]
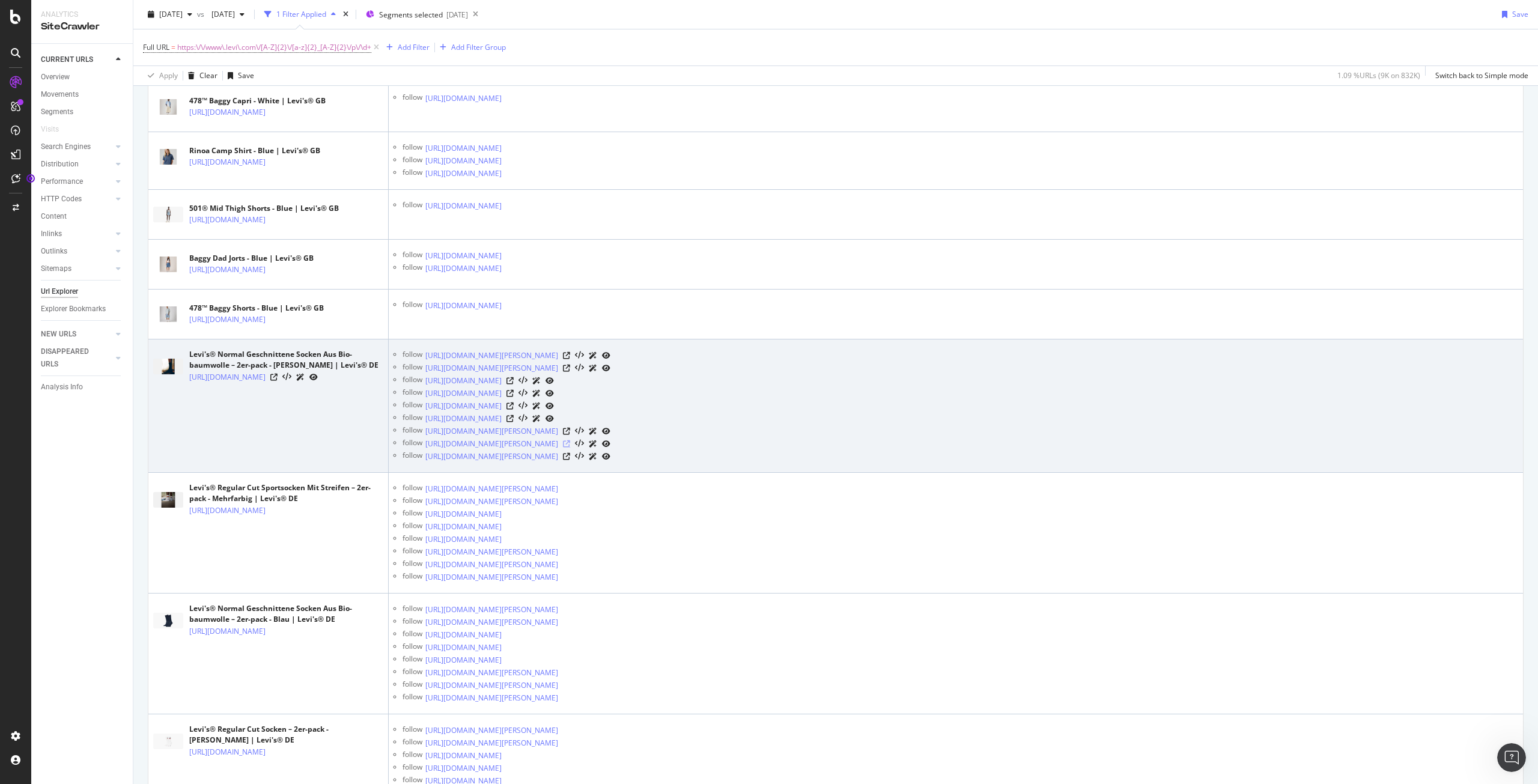
click at [570, 448] on icon at bounding box center [566, 444] width 7 height 7
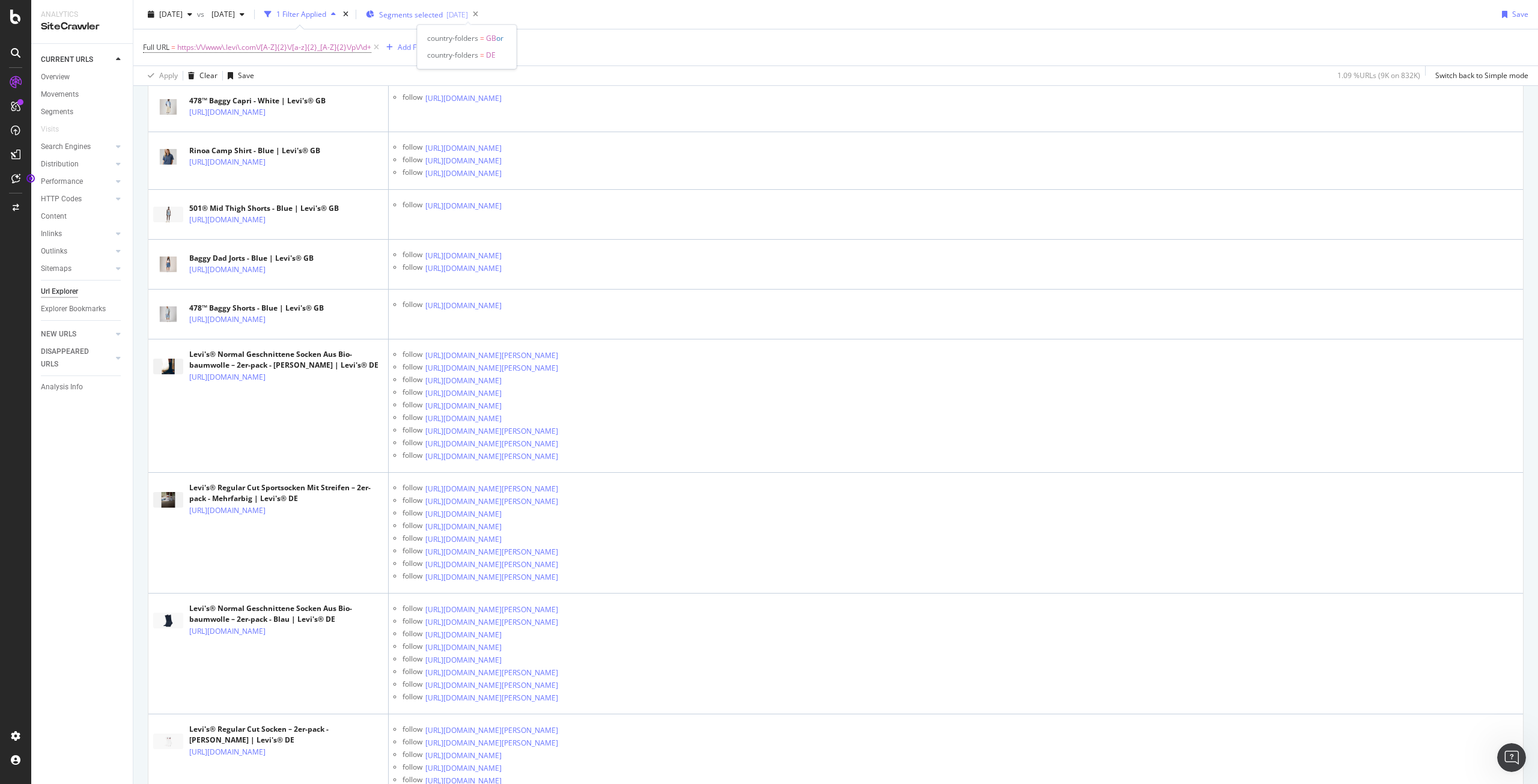
click at [418, 12] on div "Segments selected 2025-08-06" at bounding box center [417, 14] width 102 height 10
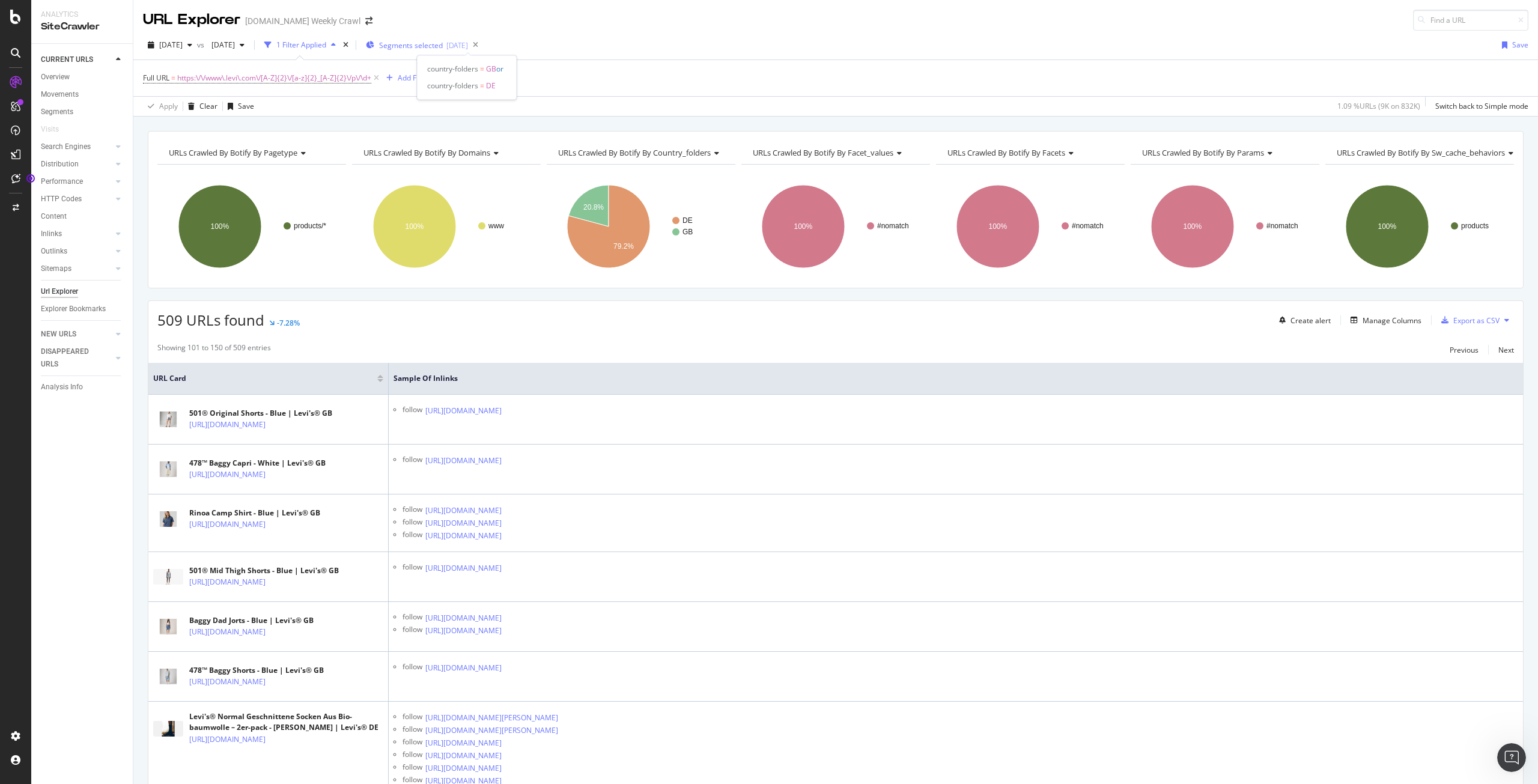
click at [442, 47] on span "Segments selected" at bounding box center [411, 44] width 64 height 10
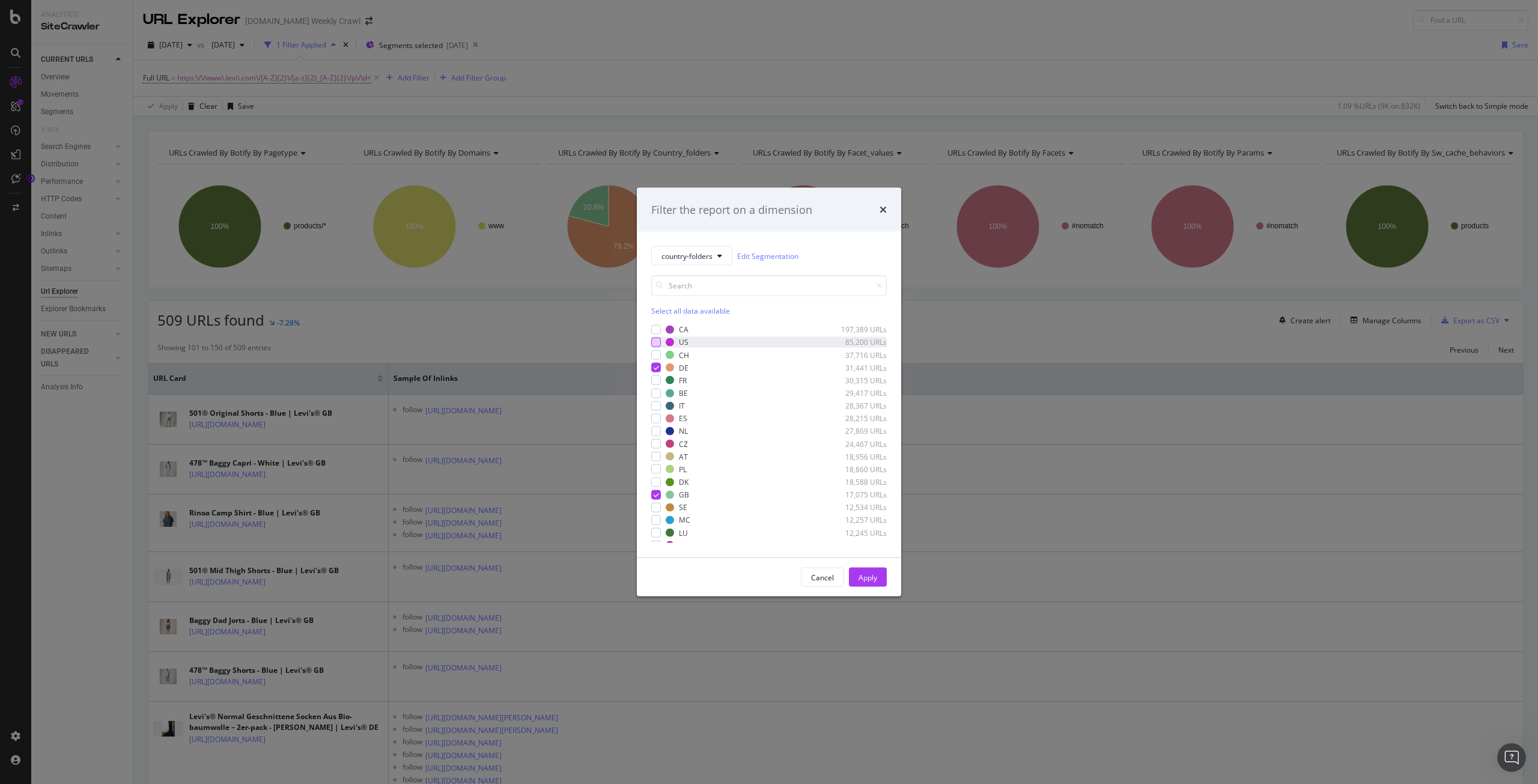
click at [655, 341] on div "modal" at bounding box center [656, 342] width 10 height 10
click at [657, 381] on div "modal" at bounding box center [656, 380] width 10 height 10
click at [657, 405] on div "modal" at bounding box center [656, 405] width 10 height 10
click at [658, 416] on div "modal" at bounding box center [656, 417] width 10 height 10
click at [660, 437] on div "CA 197,389 URLs US 85,200 URLs CH 37,716 URLs DE 31,441 URLs FR 30,315 URLs BE …" at bounding box center [769, 433] width 236 height 219
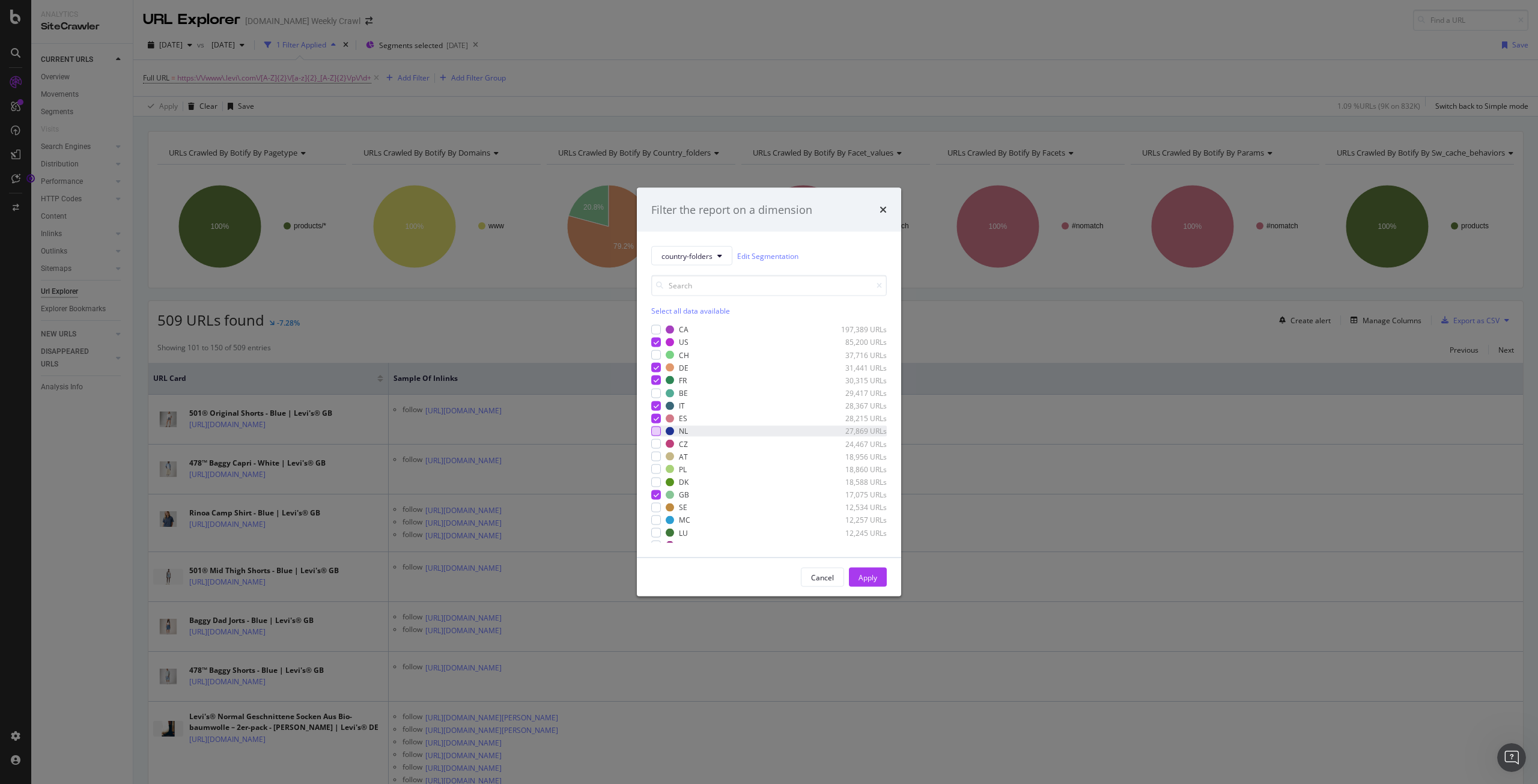
click at [658, 433] on div "modal" at bounding box center [656, 431] width 10 height 10
click at [862, 572] on div "Apply" at bounding box center [867, 576] width 19 height 10
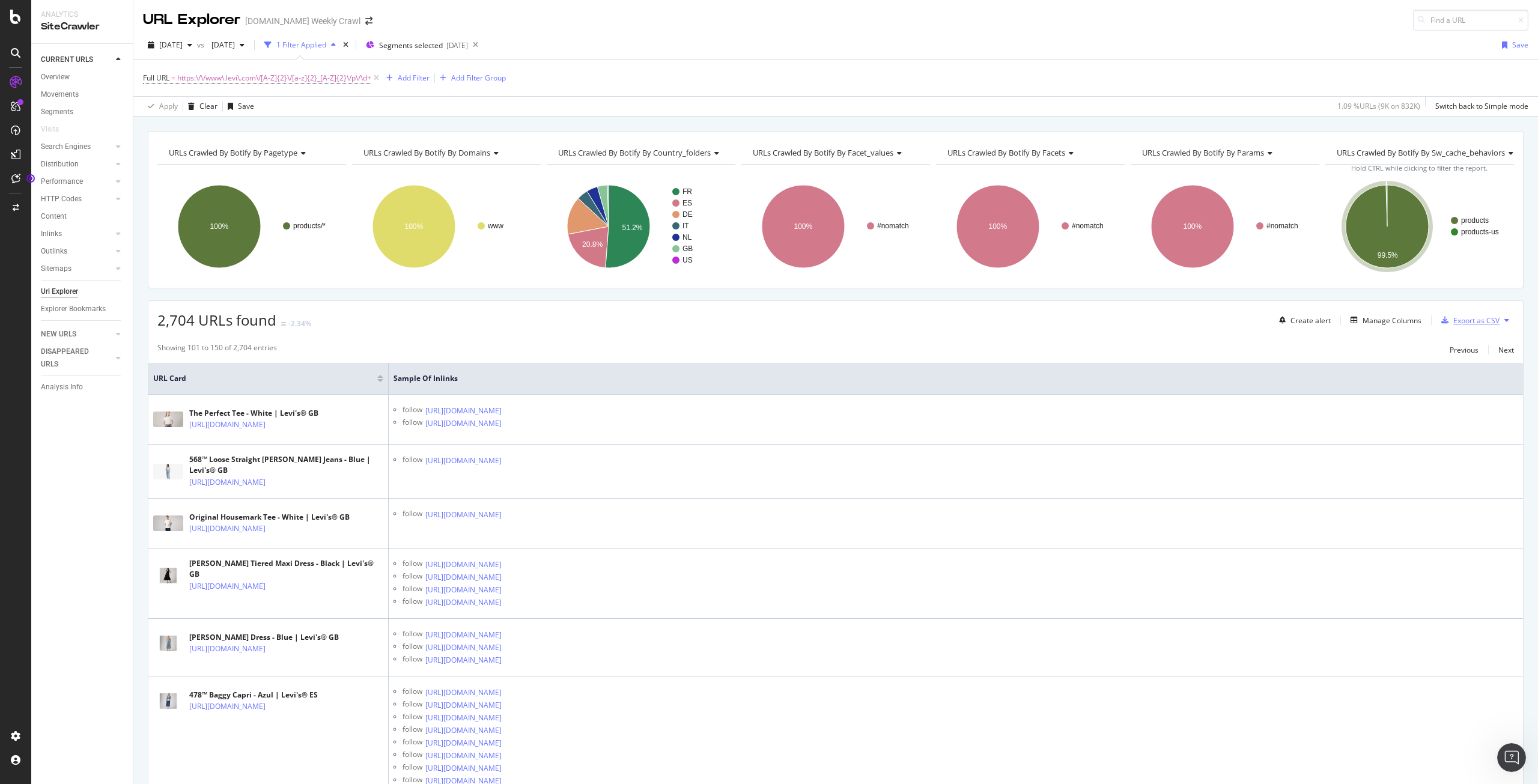
click at [1471, 316] on div "Export as CSV" at bounding box center [1476, 319] width 46 height 10
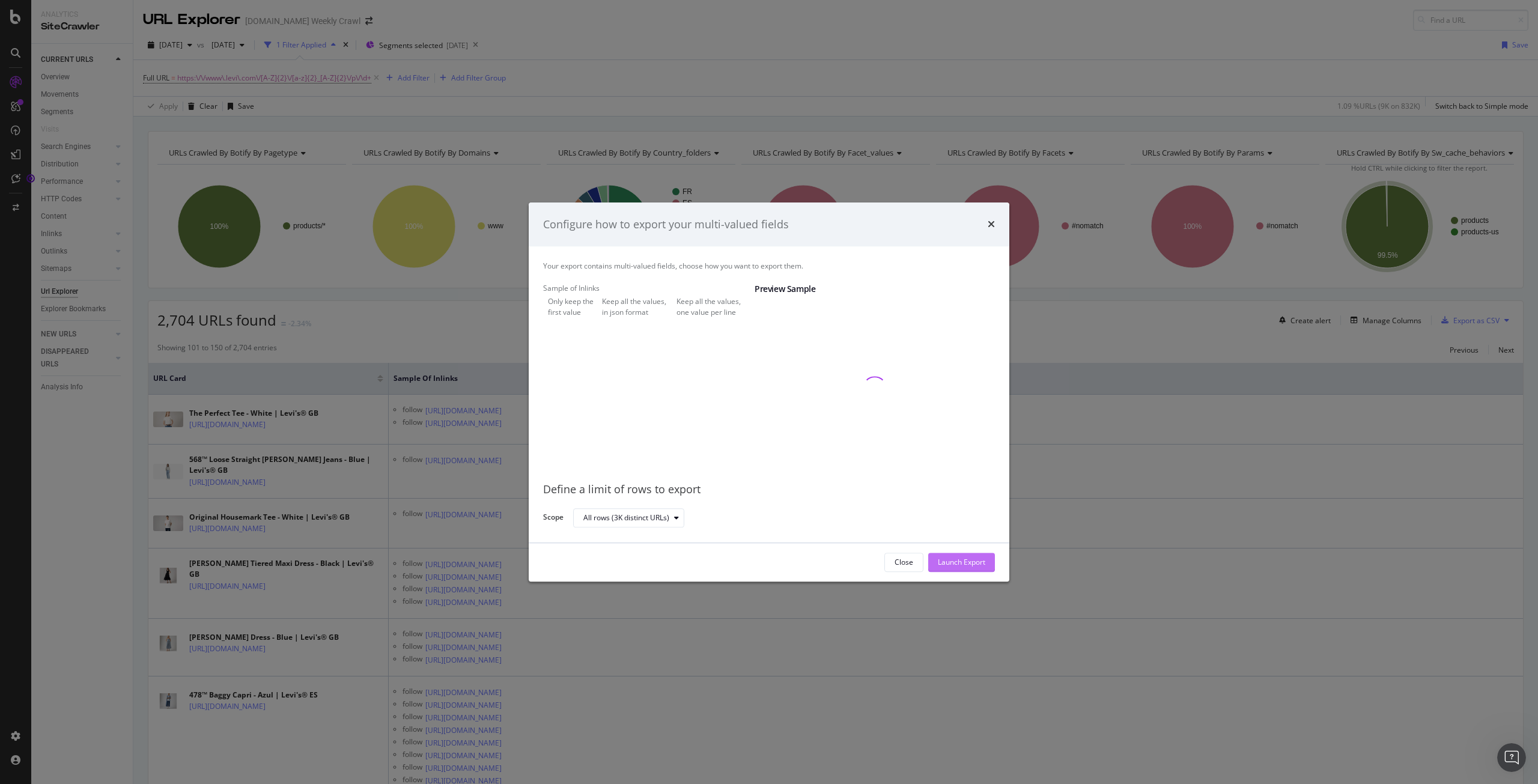
click at [988, 560] on button "Launch Export" at bounding box center [961, 562] width 67 height 20
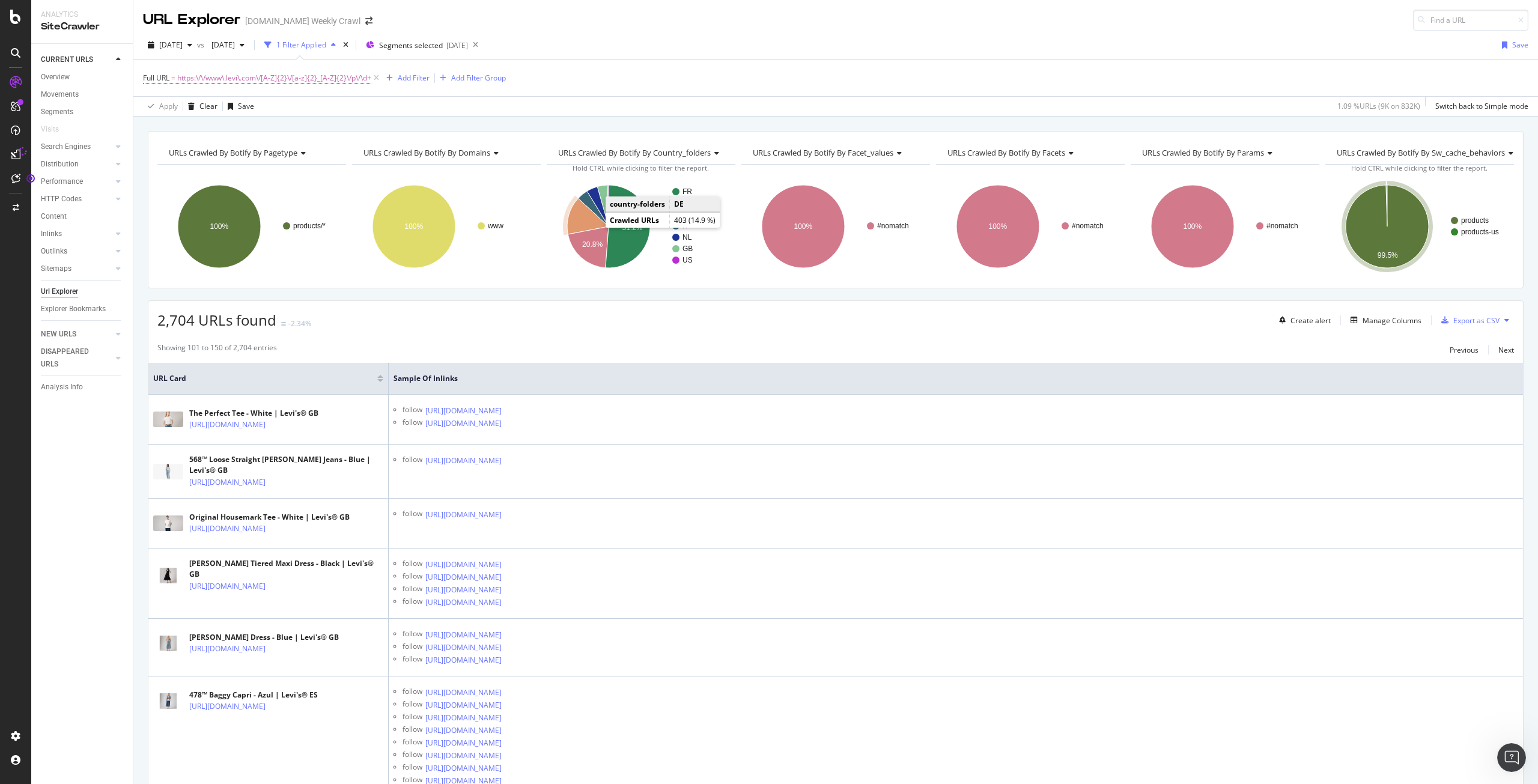
click at [593, 227] on icon "A chart." at bounding box center [587, 216] width 42 height 36
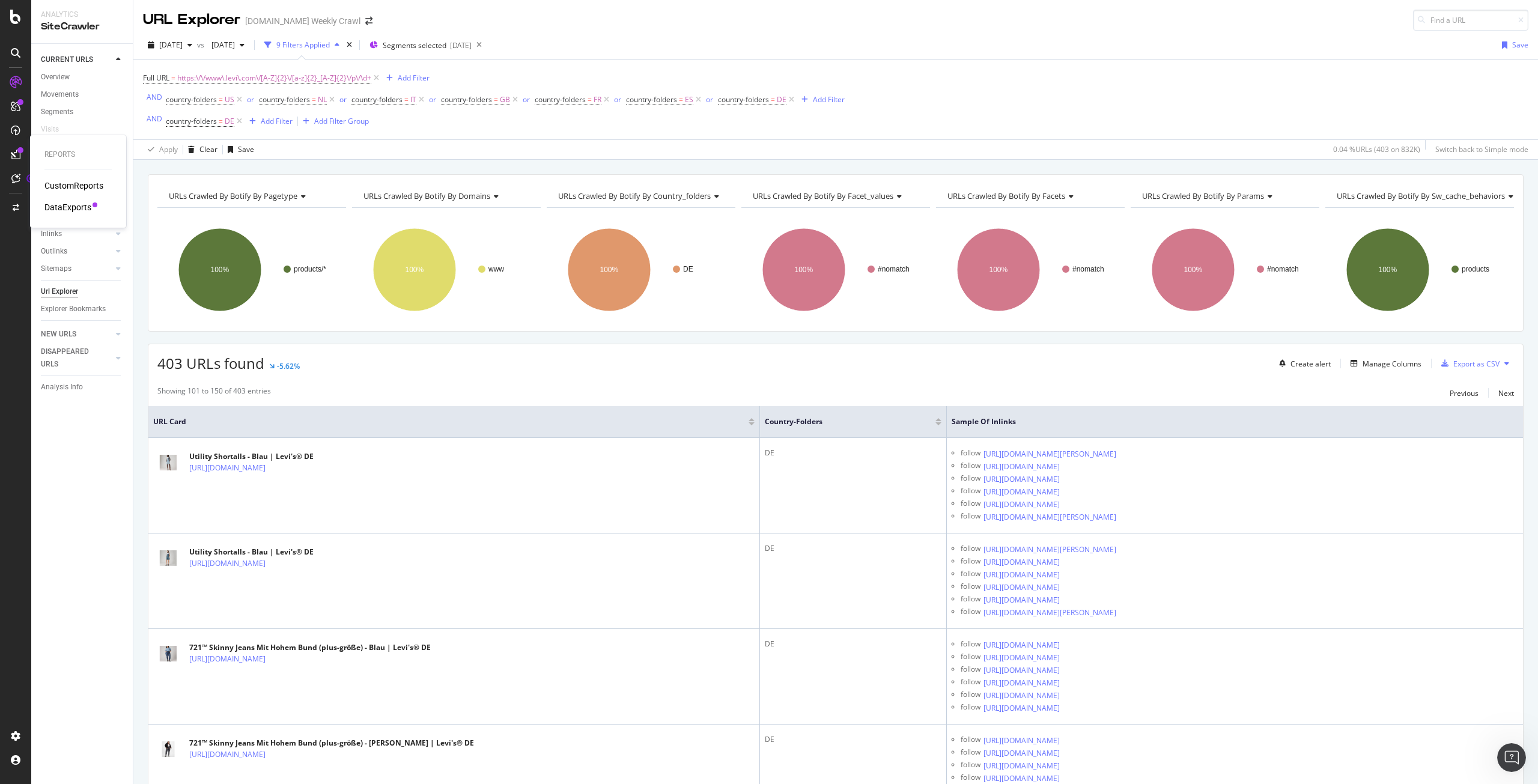
click at [60, 204] on div "DataExports" at bounding box center [68, 206] width 47 height 12
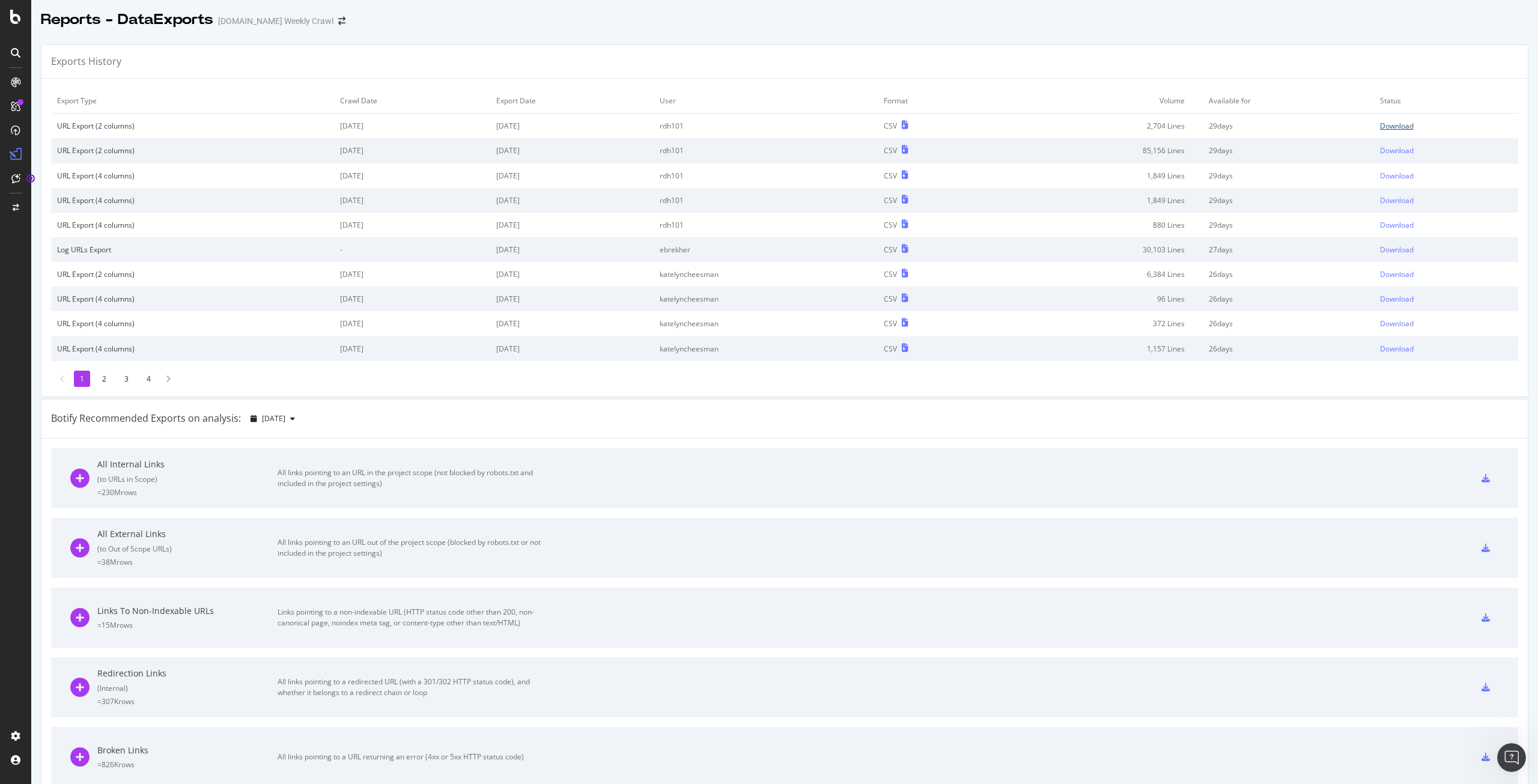
click at [1384, 124] on div "Download" at bounding box center [1396, 125] width 34 height 10
click at [1387, 125] on div "Download" at bounding box center [1396, 125] width 34 height 10
click at [1380, 122] on div "Download" at bounding box center [1396, 125] width 34 height 10
click at [1394, 130] on div "Download" at bounding box center [1396, 125] width 34 height 10
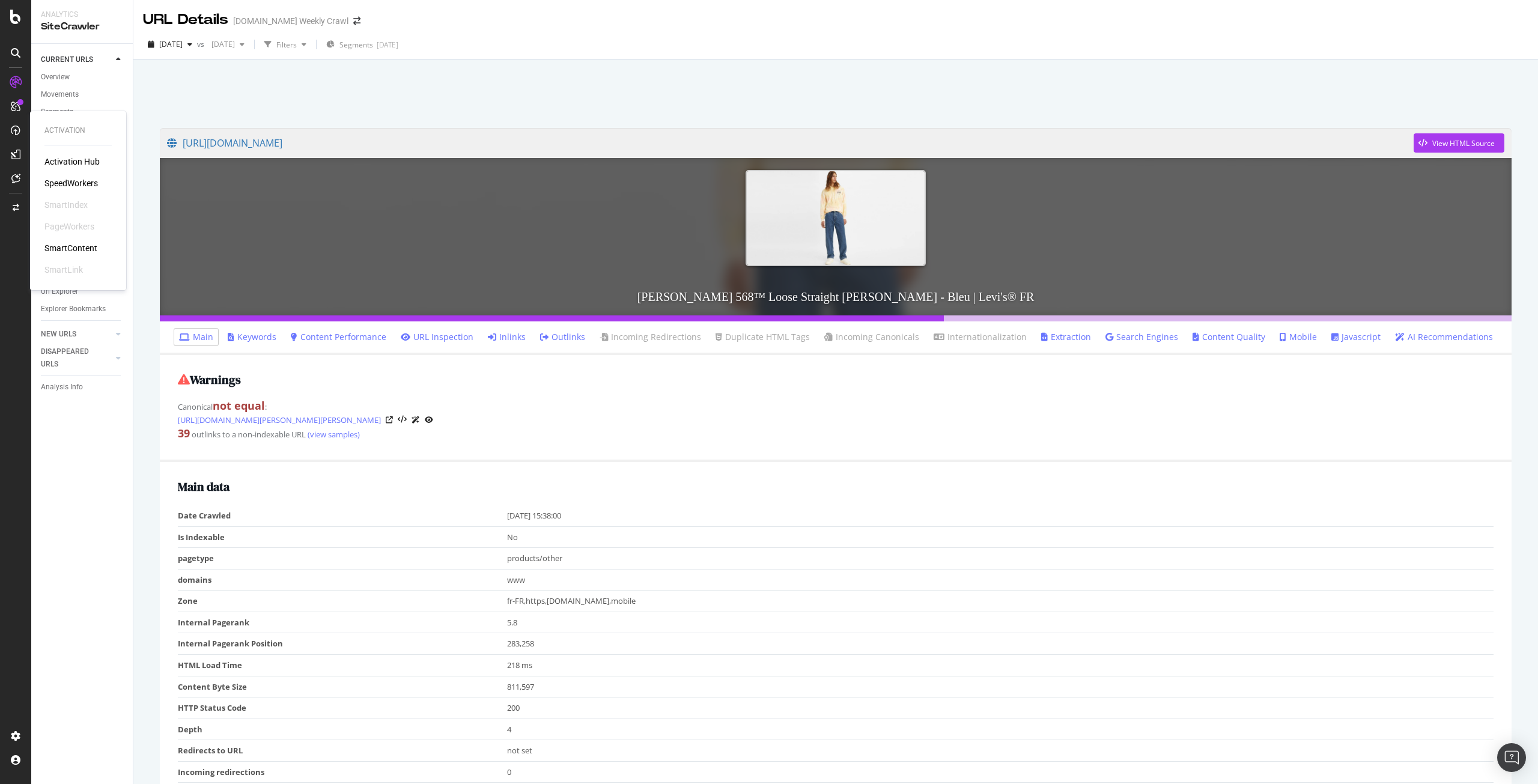
click at [62, 180] on div "SpeedWorkers" at bounding box center [71, 182] width 53 height 12
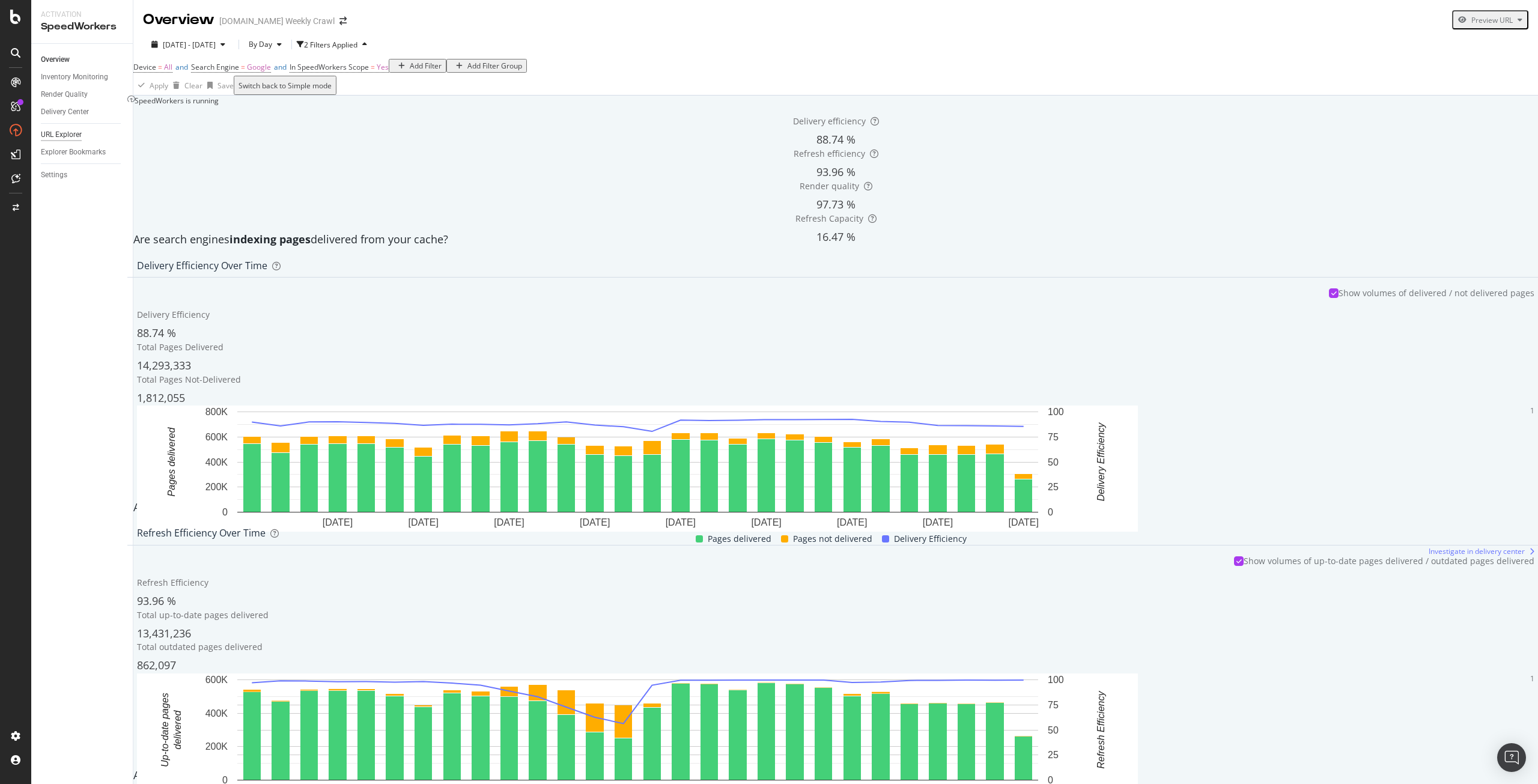
click at [72, 133] on div "URL Explorer" at bounding box center [61, 134] width 41 height 12
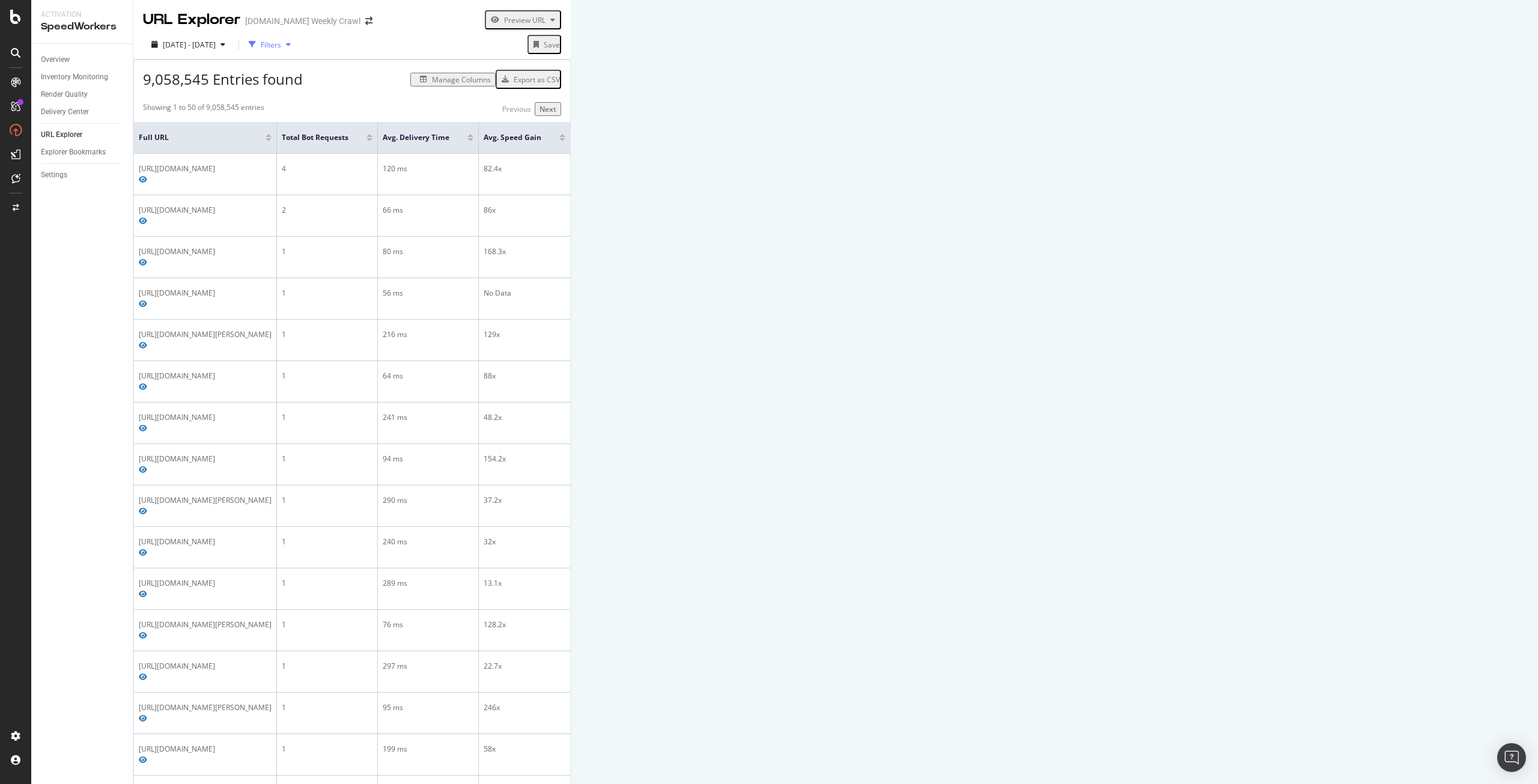
click at [281, 46] on div "Filters" at bounding box center [271, 44] width 20 height 10
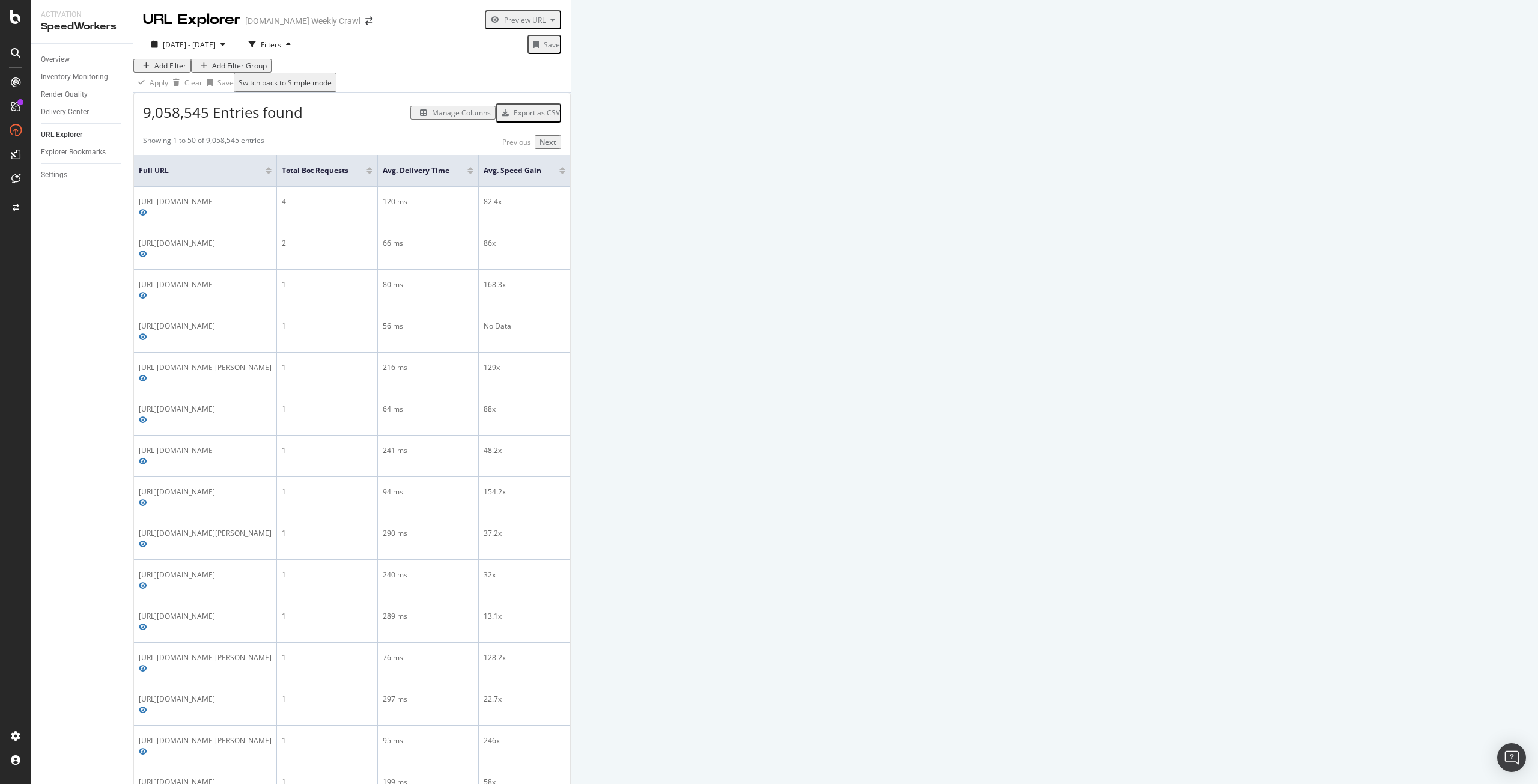
click at [167, 71] on div "Add Filter" at bounding box center [170, 65] width 32 height 10
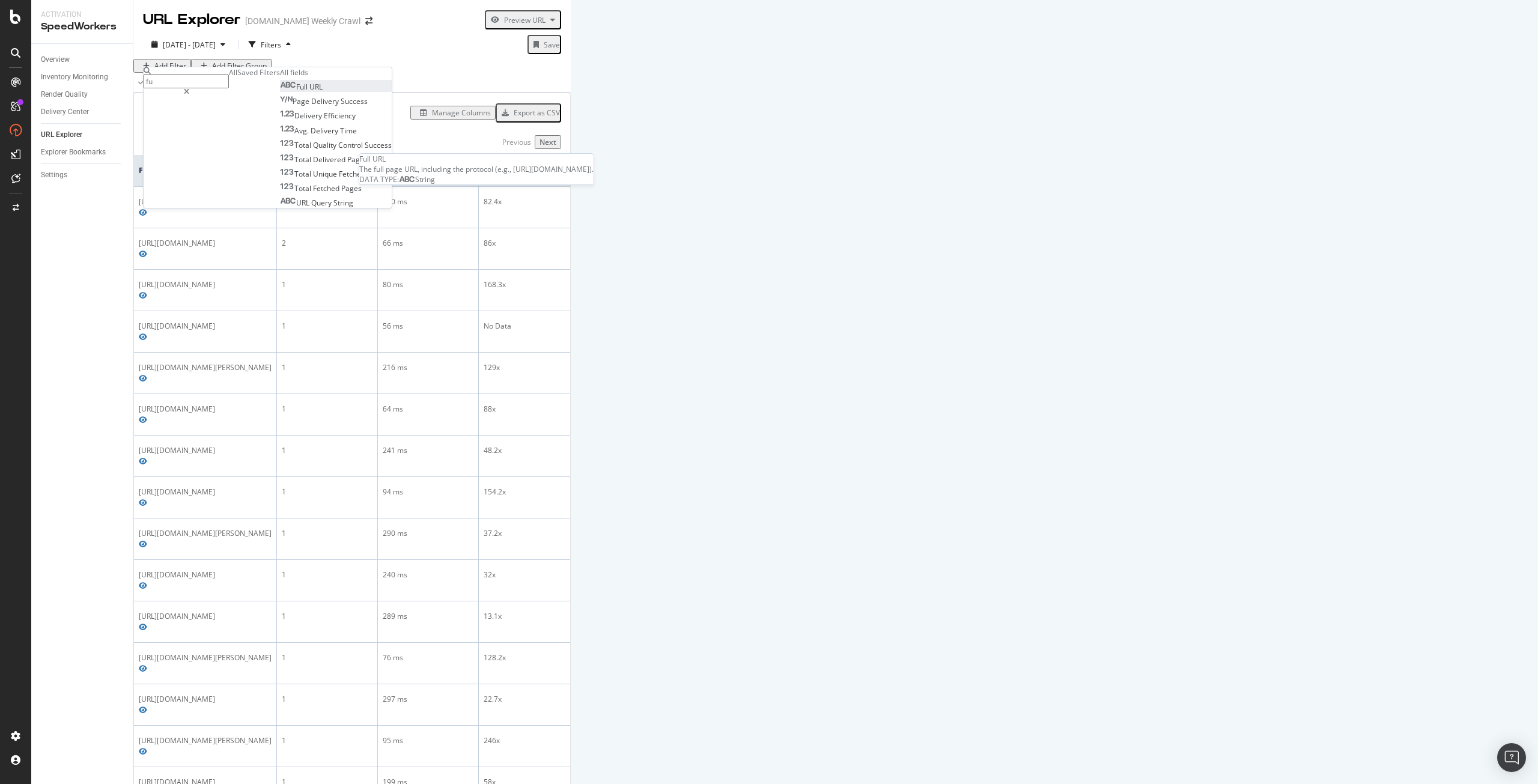
type input "fu"
click at [296, 92] on span "Full" at bounding box center [303, 86] width 13 height 10
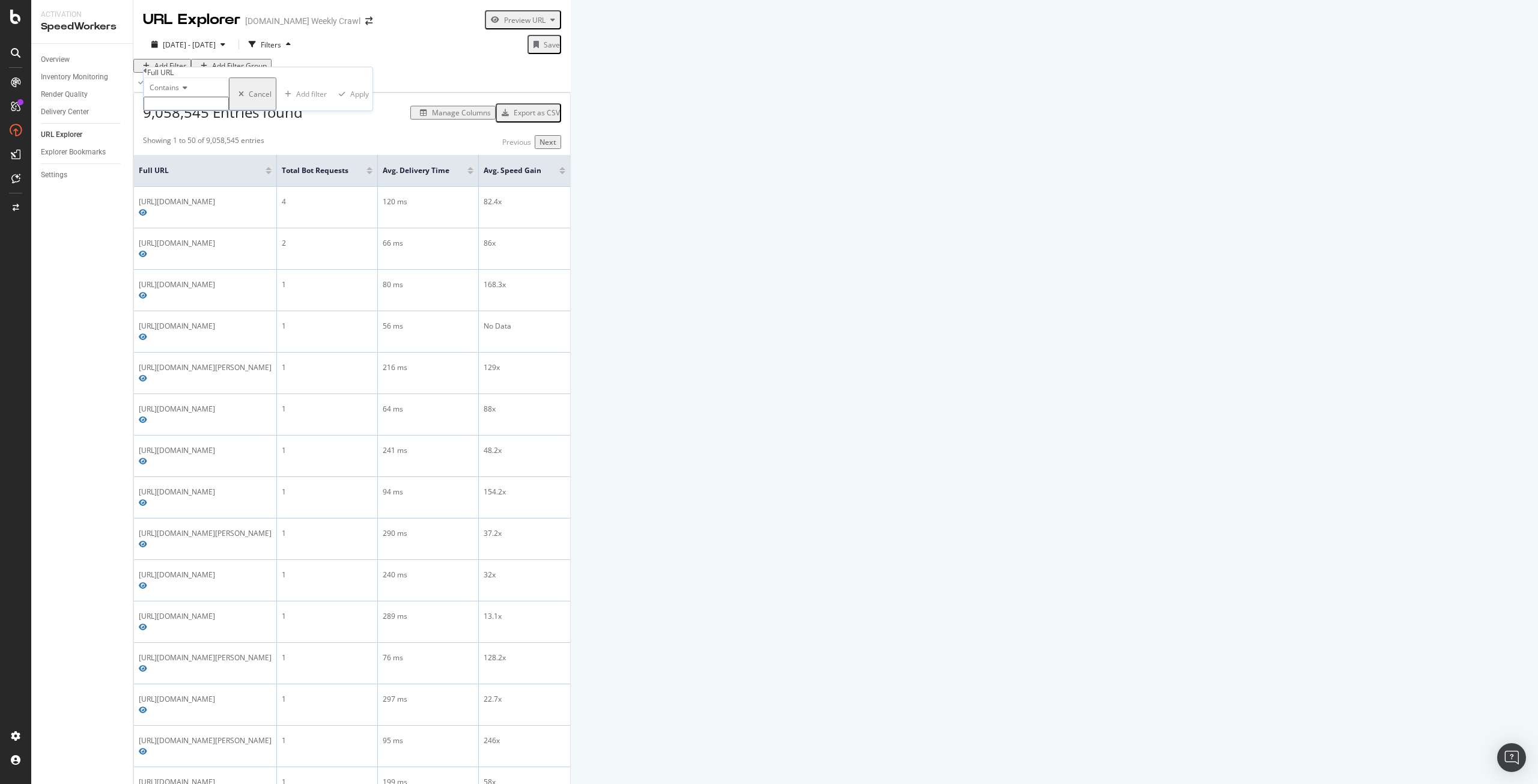
click at [217, 110] on input "text" at bounding box center [186, 104] width 85 height 14
paste input "https://www.levi.com/FR/fr_FR/vetements/femme/shorts-jupes/short-jean-501-origi…"
type input "https://www.levi.com/FR/fr_FR/vetements/femme/shorts-jupes/short-jean-501-origi…"
click at [353, 102] on div "Apply" at bounding box center [362, 97] width 19 height 10
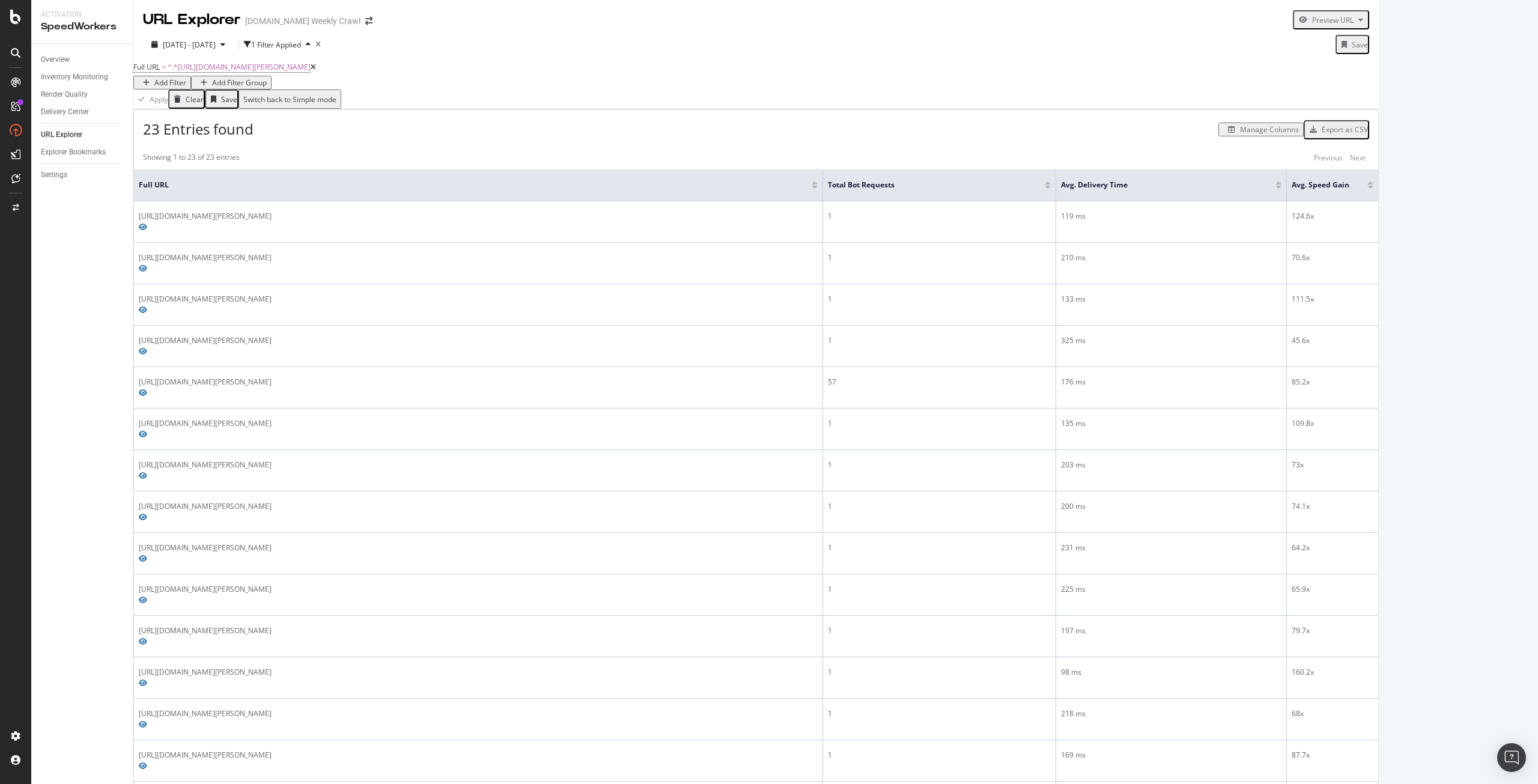
click at [1299, 134] on div "Manage Columns" at bounding box center [1269, 129] width 59 height 10
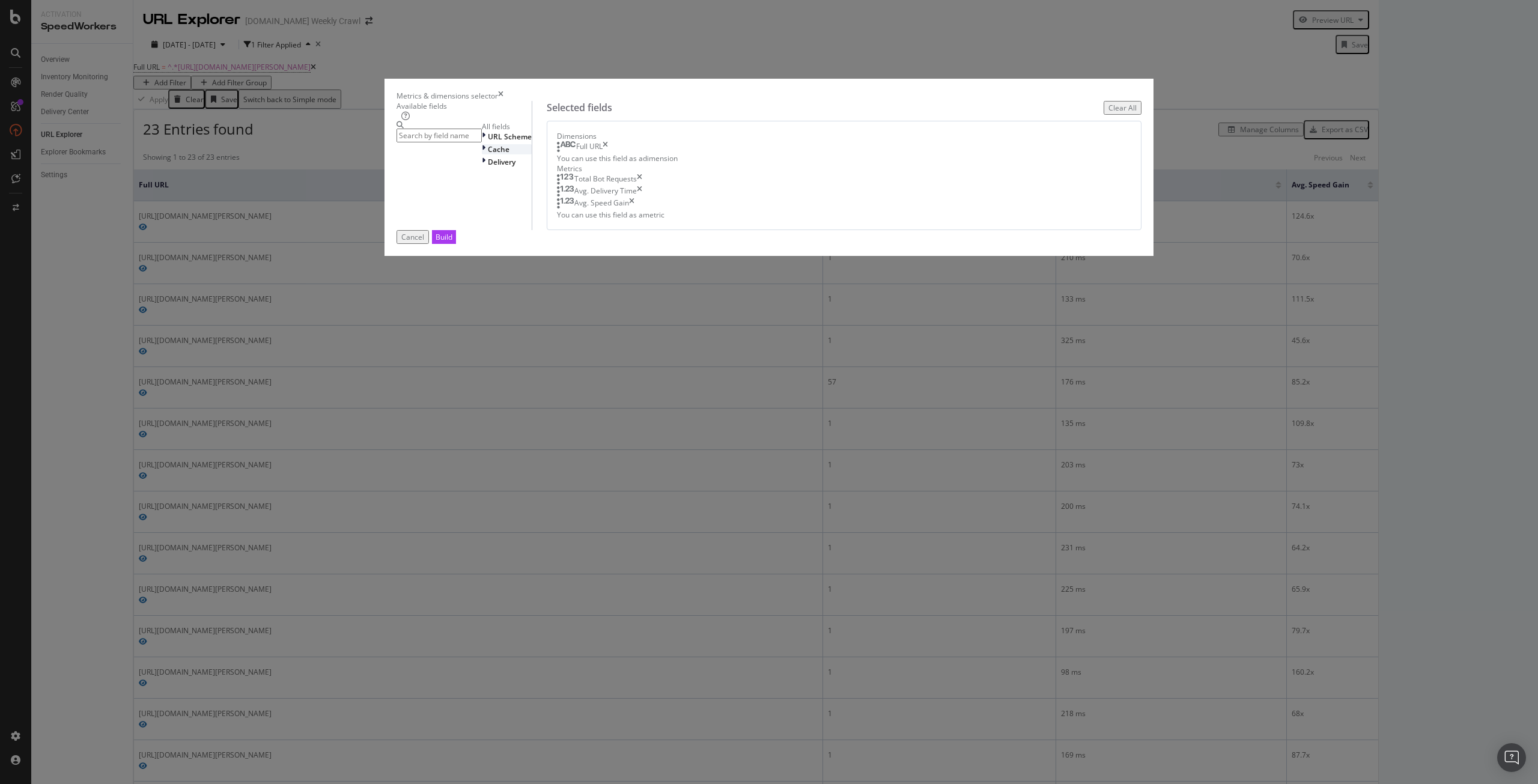
click at [531, 154] on div "Cache" at bounding box center [506, 149] width 50 height 10
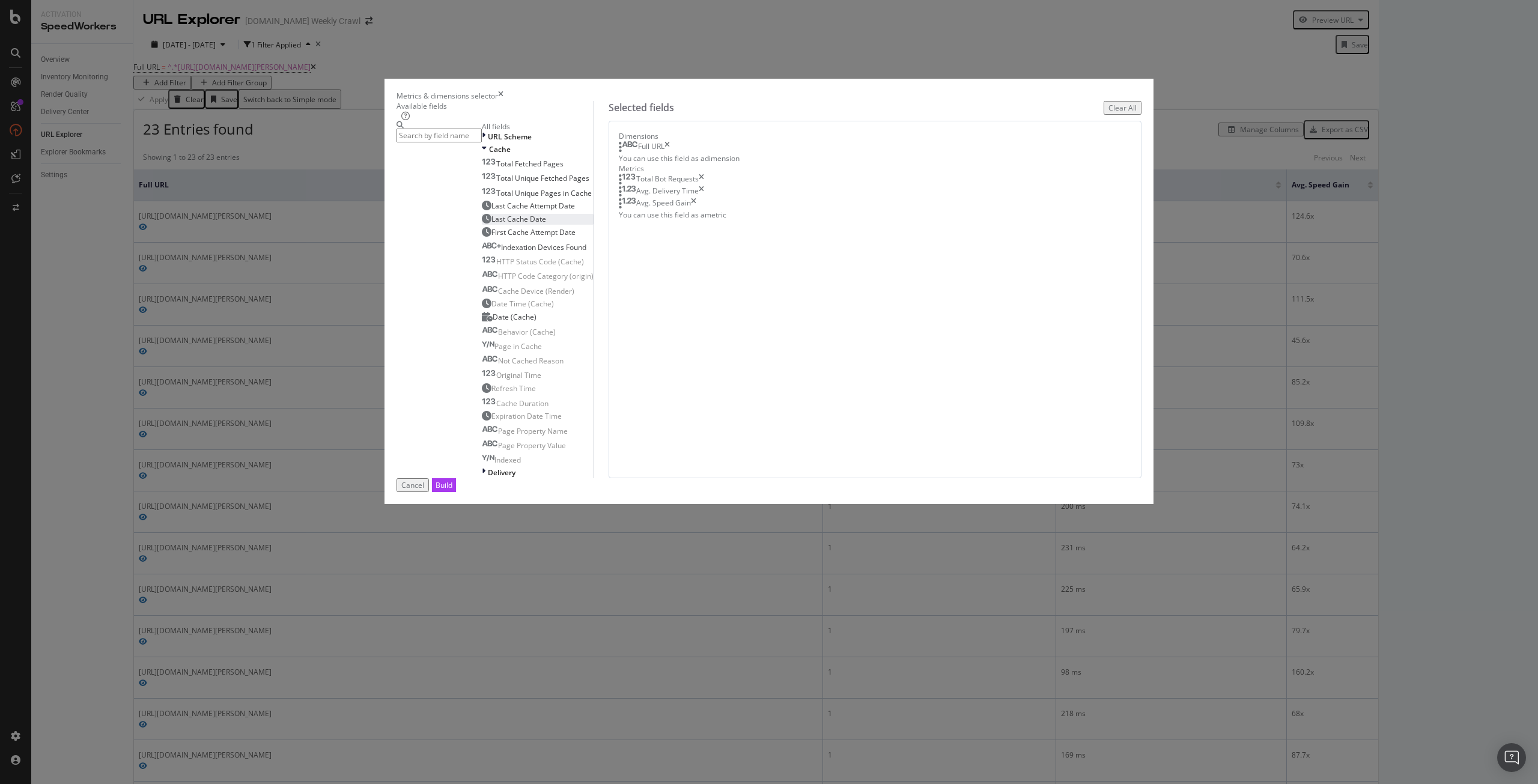
click at [546, 224] on span "Last Cache Date" at bounding box center [518, 218] width 54 height 10
click at [452, 490] on div "Build" at bounding box center [443, 484] width 17 height 10
